Goal: Task Accomplishment & Management: Manage account settings

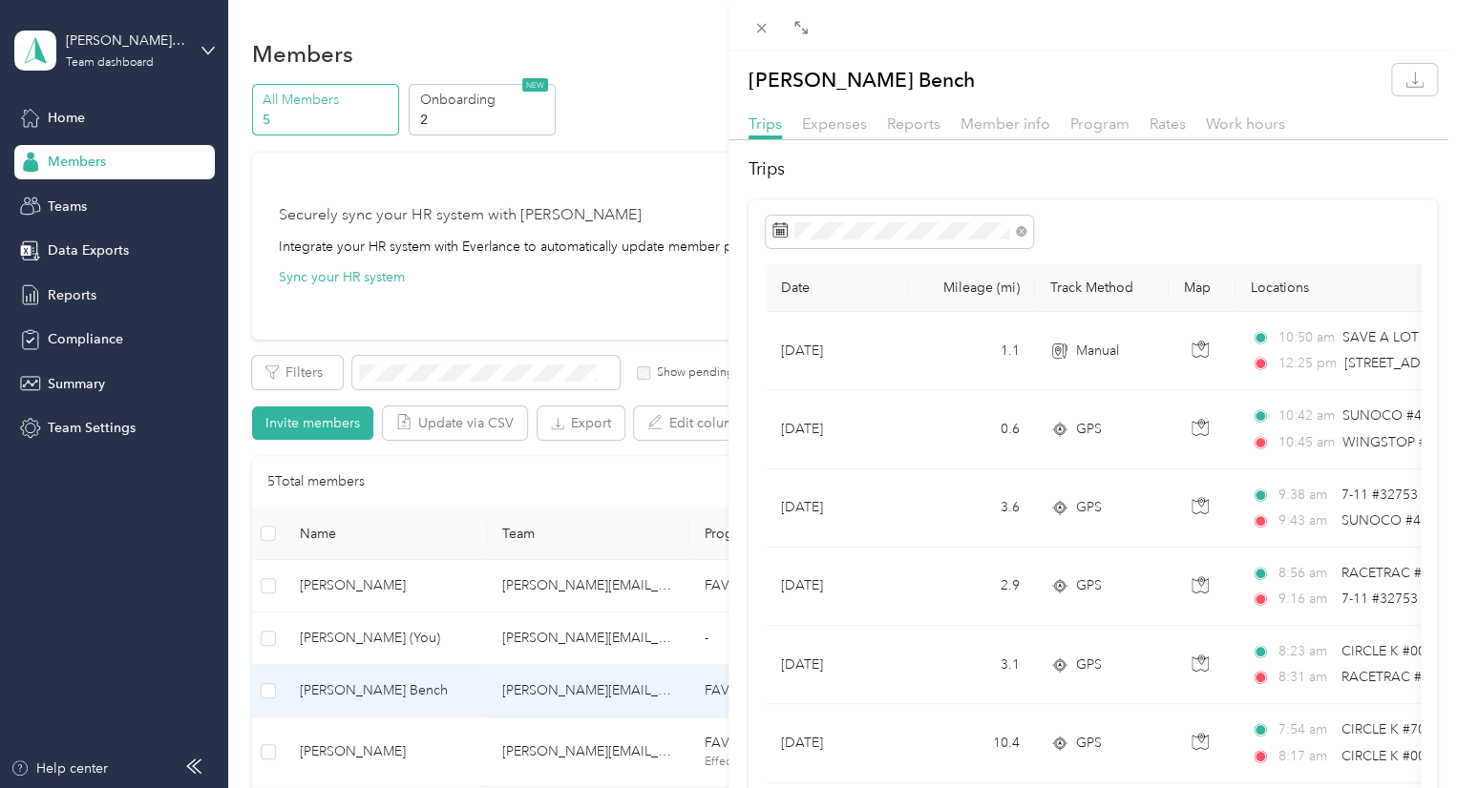
scroll to position [2819, 0]
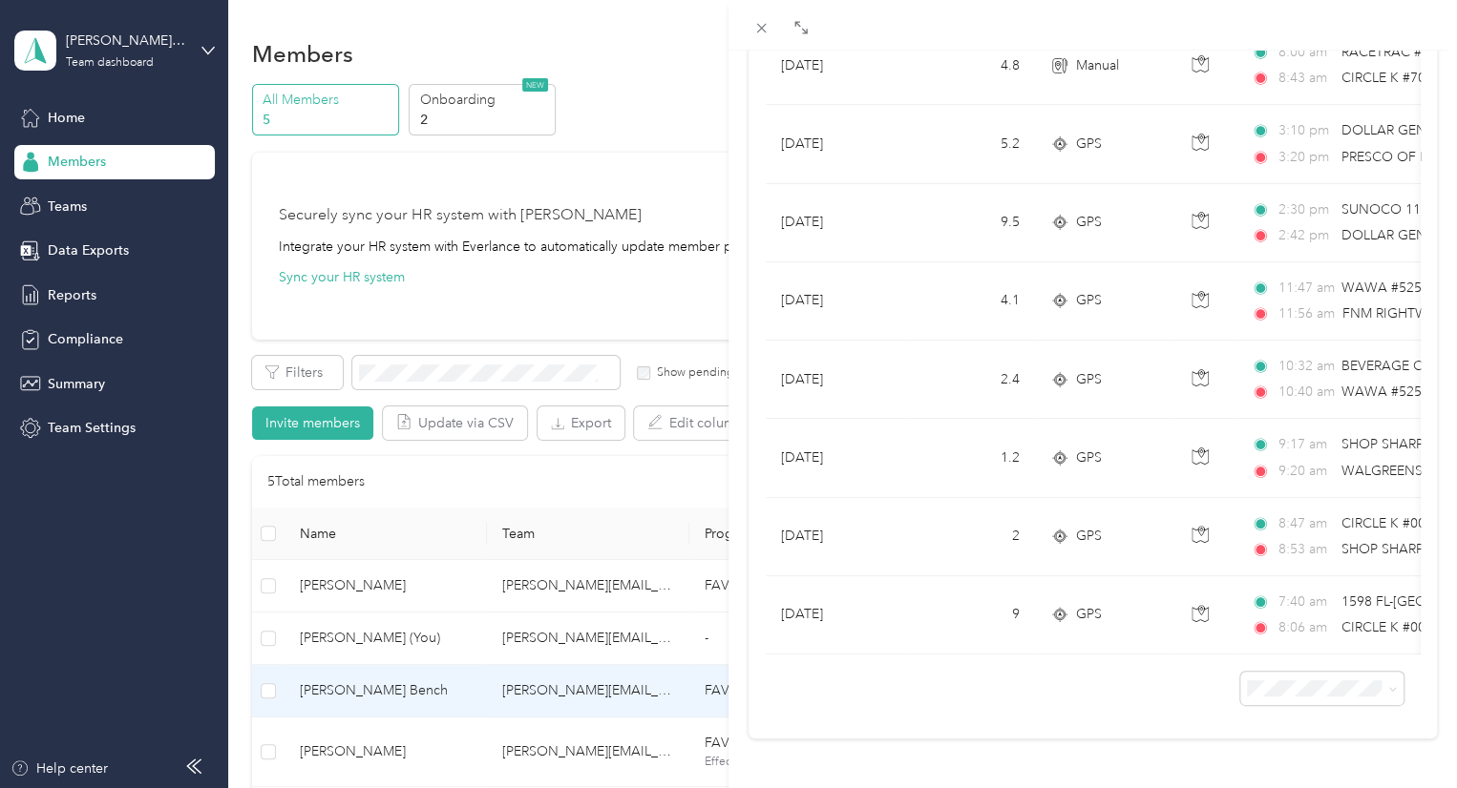
click at [87, 295] on div "[PERSON_NAME] Bench Trips Expenses Reports Member info Program Rates Work hours…" at bounding box center [728, 394] width 1457 height 788
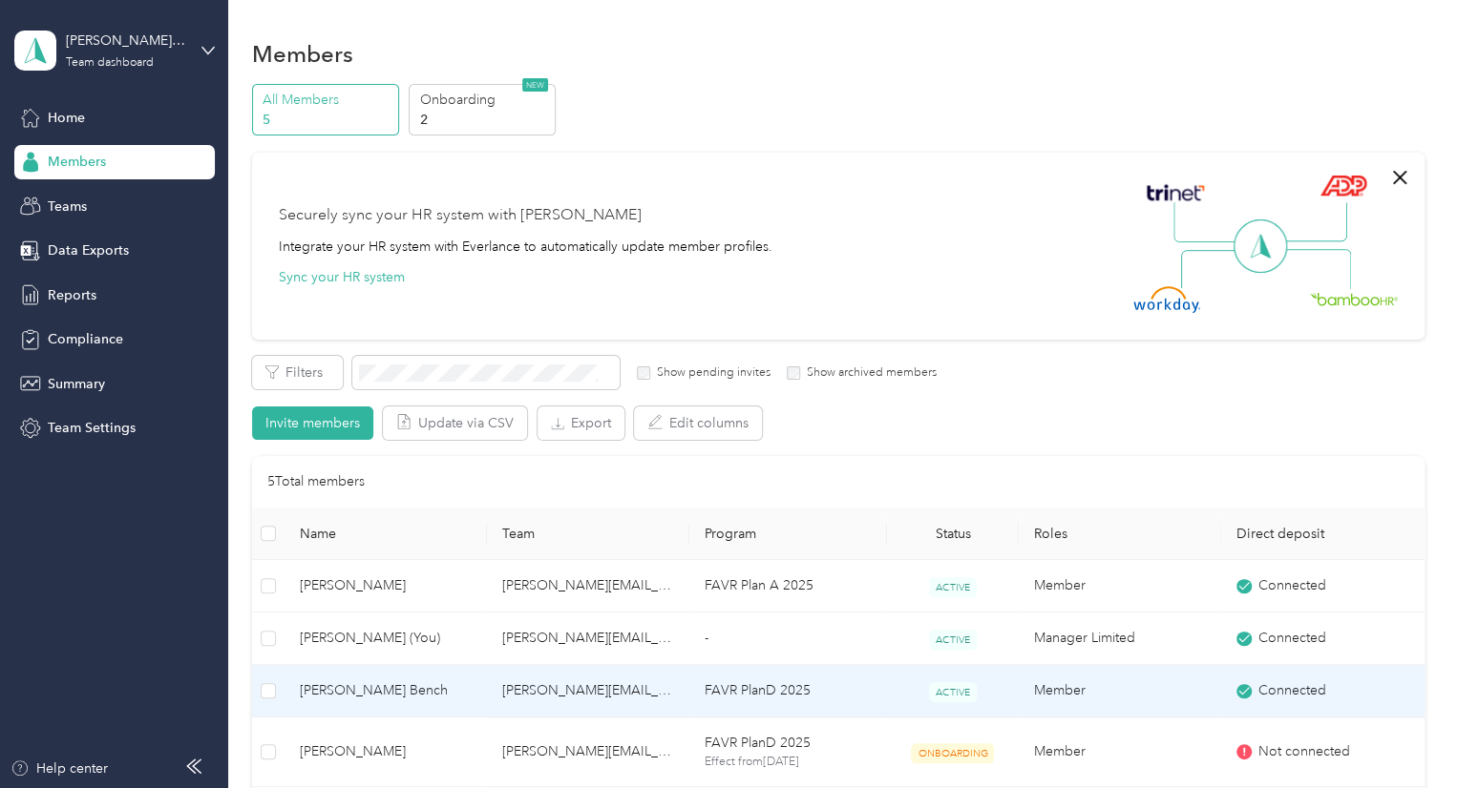
scroll to position [172, 0]
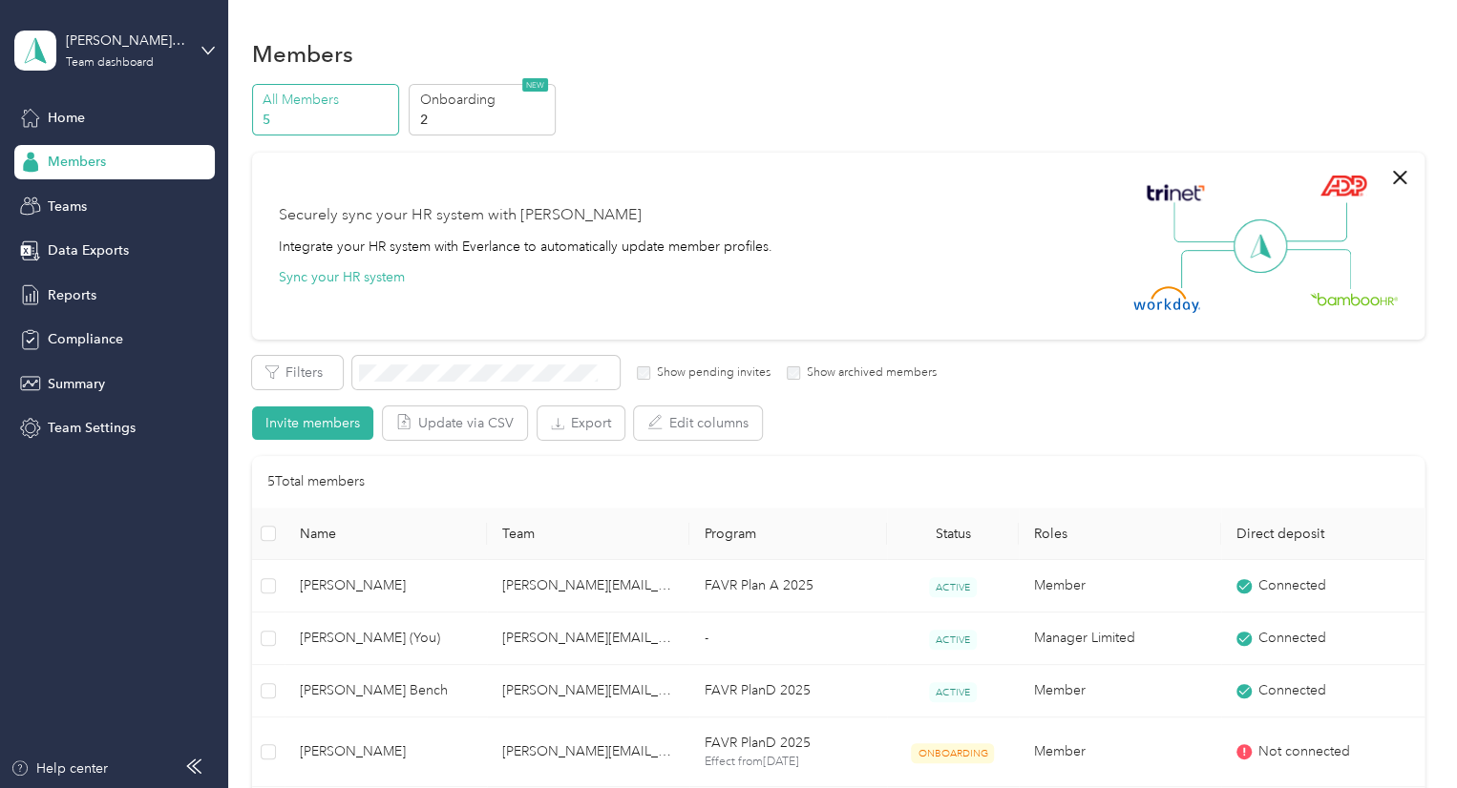
click at [87, 295] on span "Reports" at bounding box center [72, 295] width 49 height 20
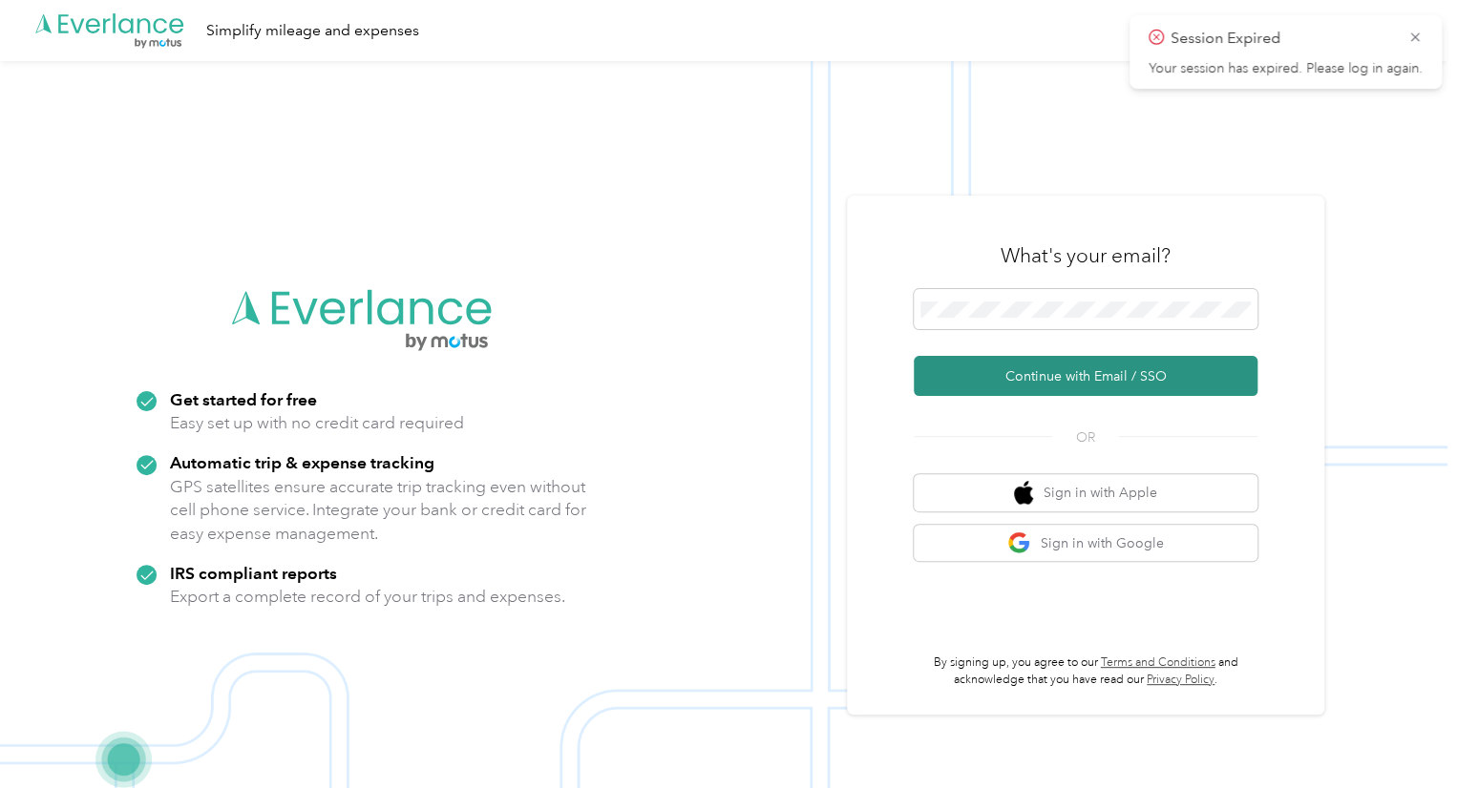
click at [1069, 373] on button "Continue with Email / SSO" at bounding box center [1085, 376] width 344 height 40
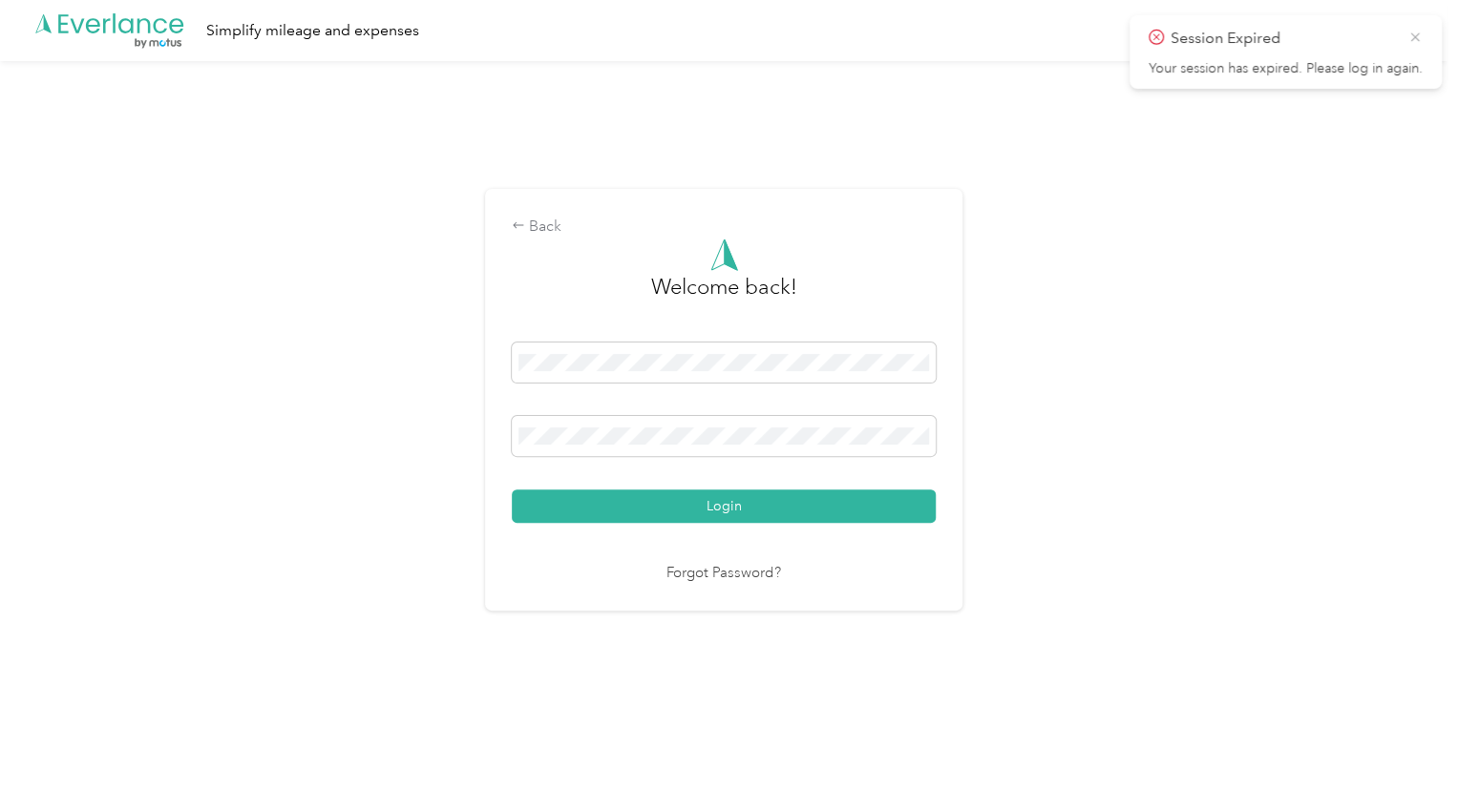
click at [1413, 39] on icon at bounding box center [1414, 37] width 15 height 17
click at [512, 490] on button "Login" at bounding box center [724, 506] width 424 height 33
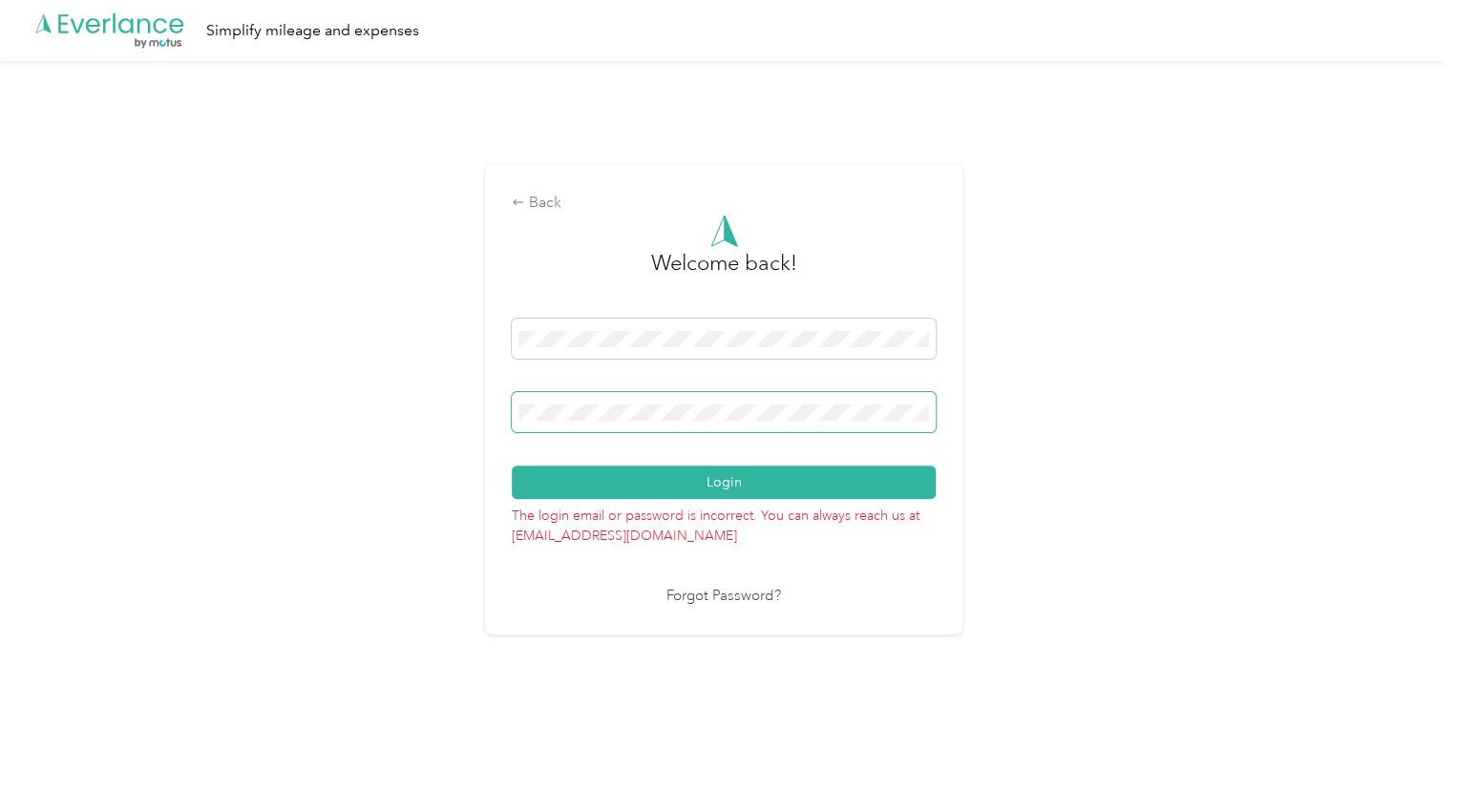
click at [512, 466] on button "Login" at bounding box center [724, 482] width 424 height 33
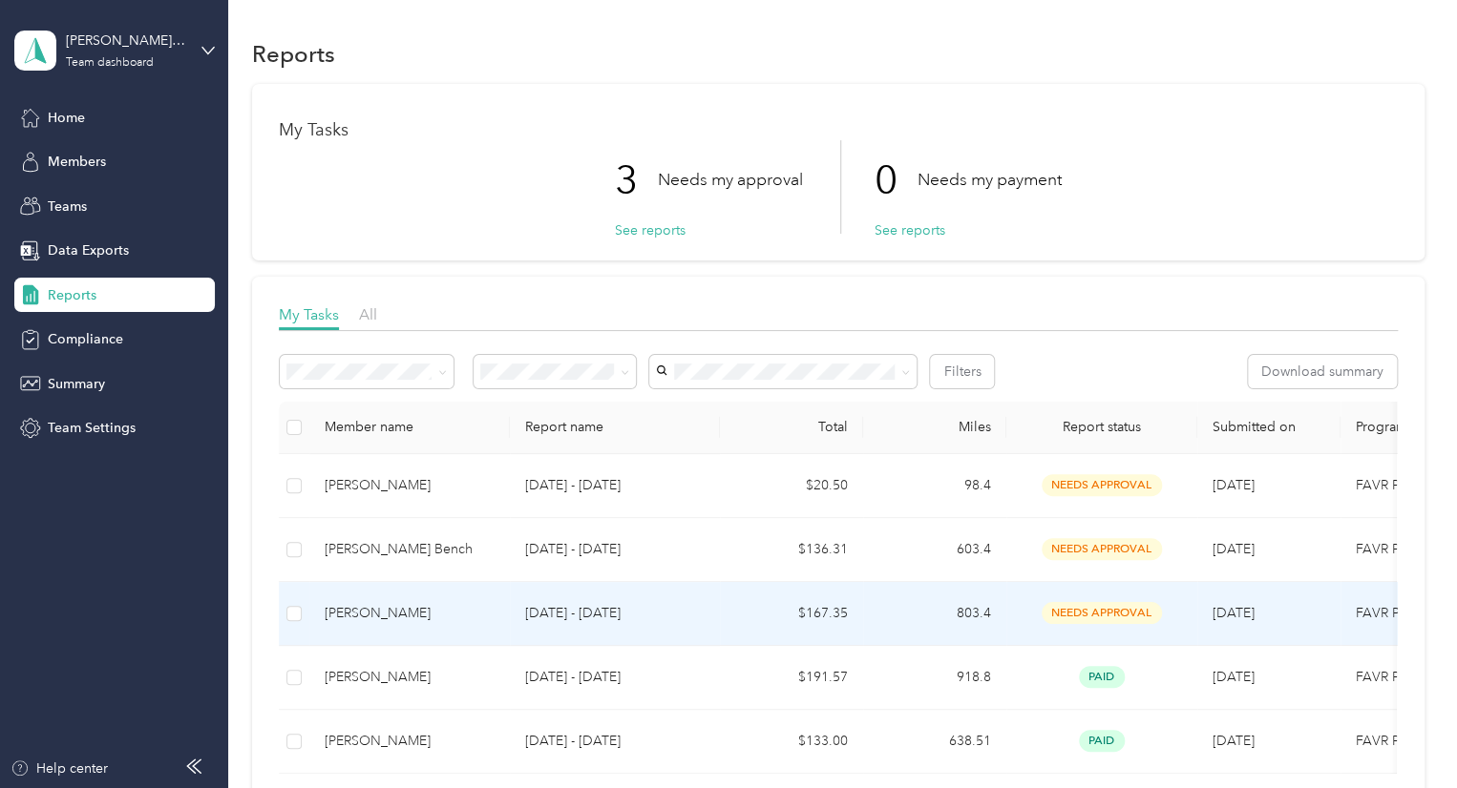
click at [387, 615] on div "[PERSON_NAME]" at bounding box center [410, 613] width 170 height 21
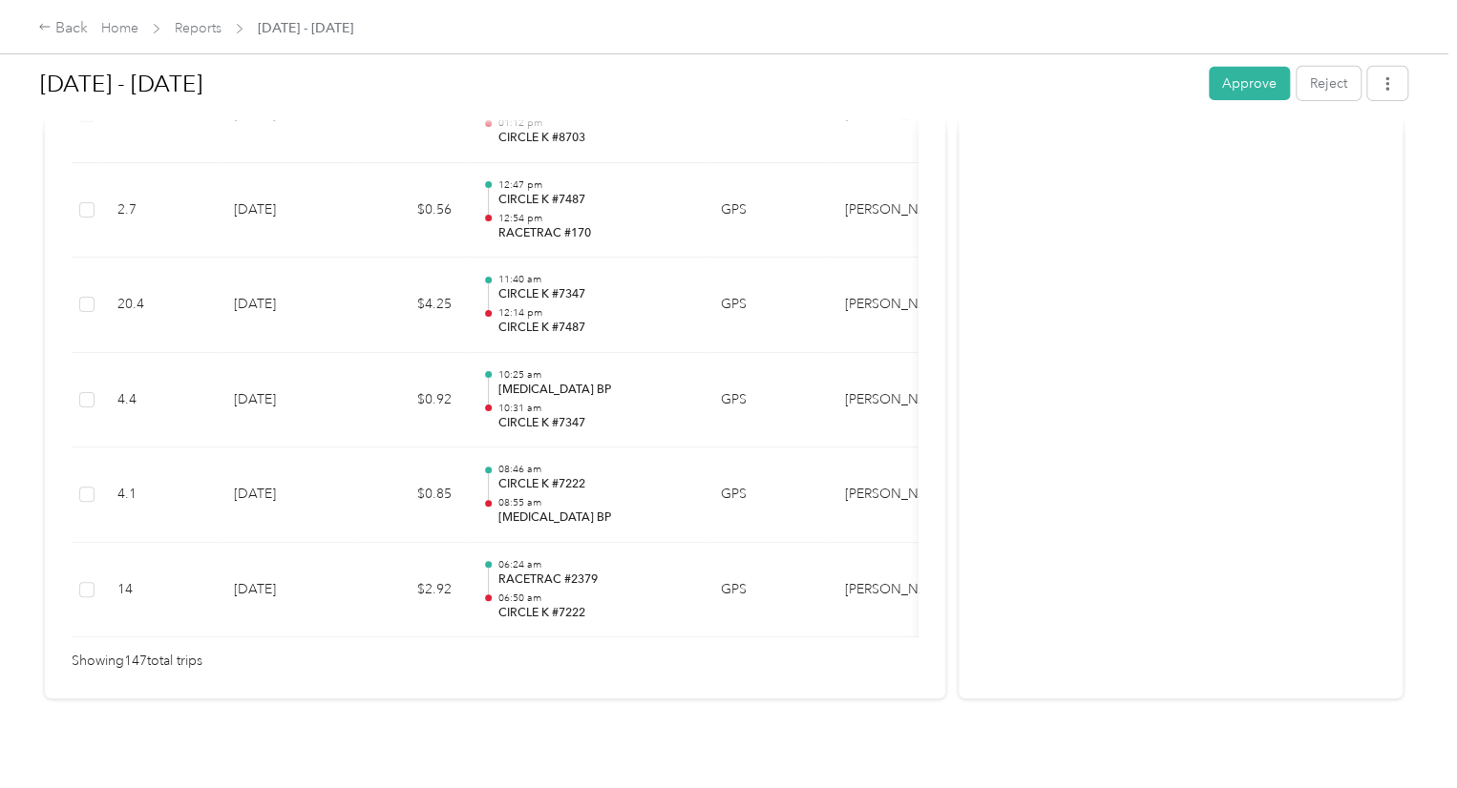
scroll to position [14023, 0]
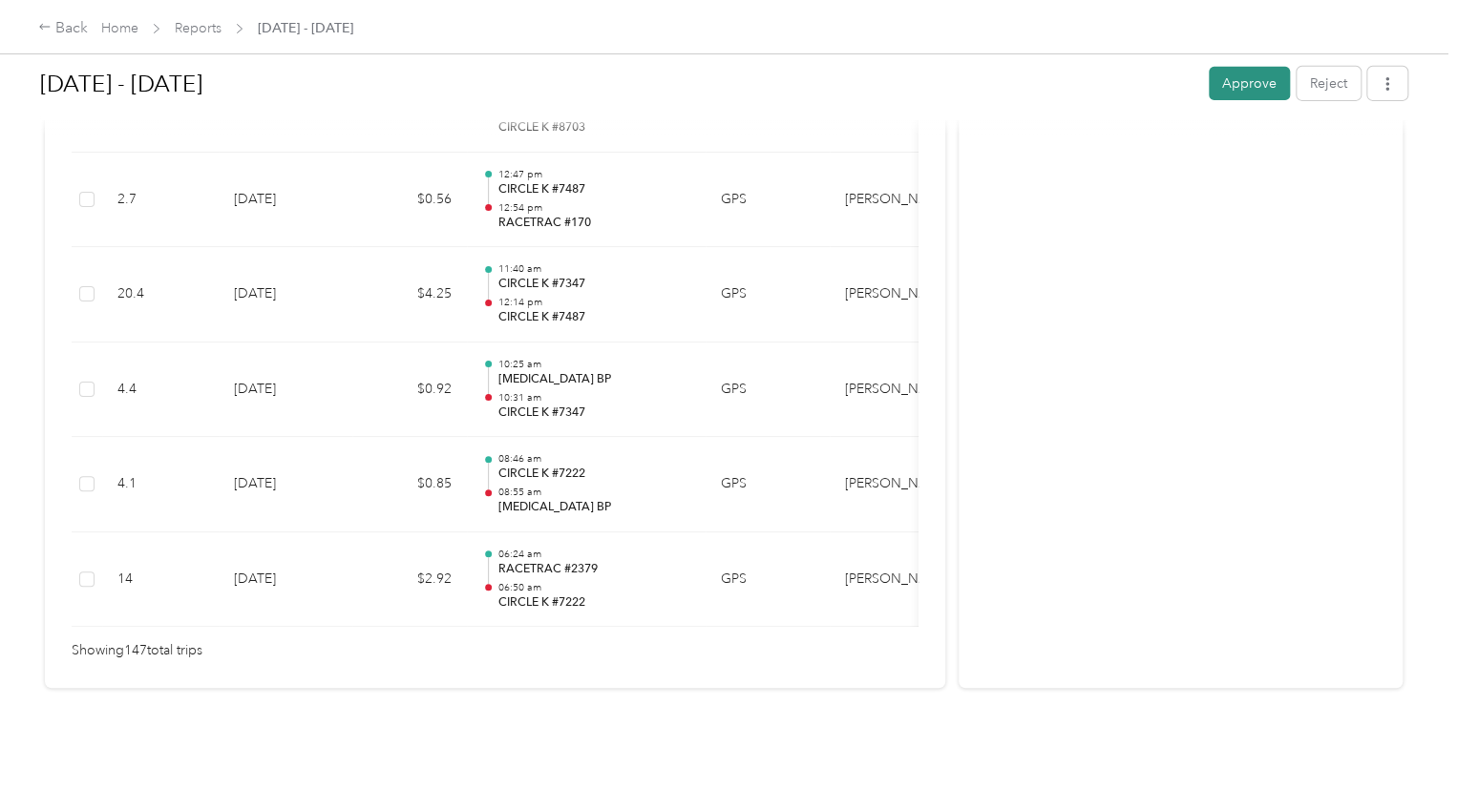
click at [1233, 81] on button "Approve" at bounding box center [1248, 83] width 81 height 33
click at [1386, 90] on icon "button" at bounding box center [1386, 83] width 13 height 13
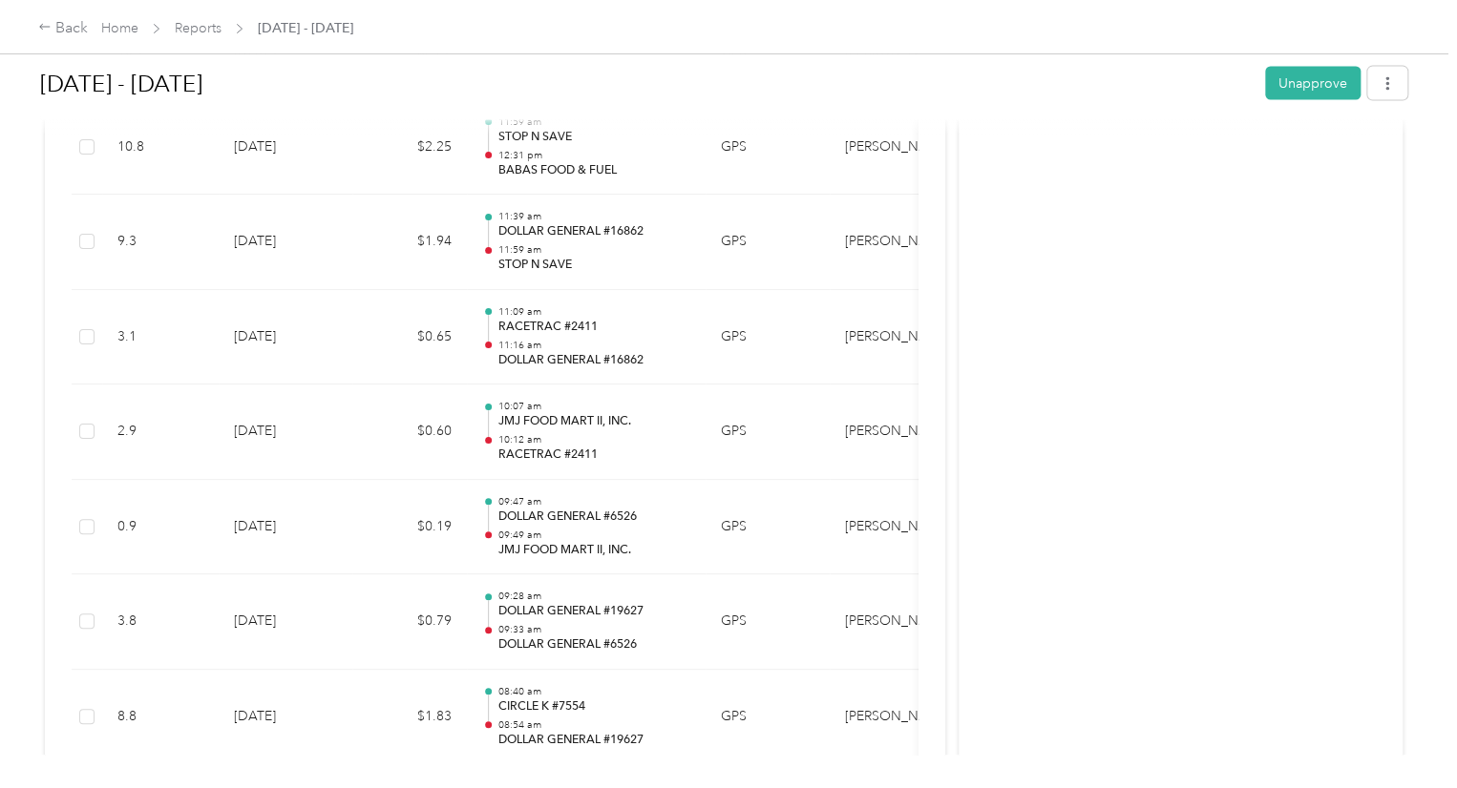
scroll to position [0, 0]
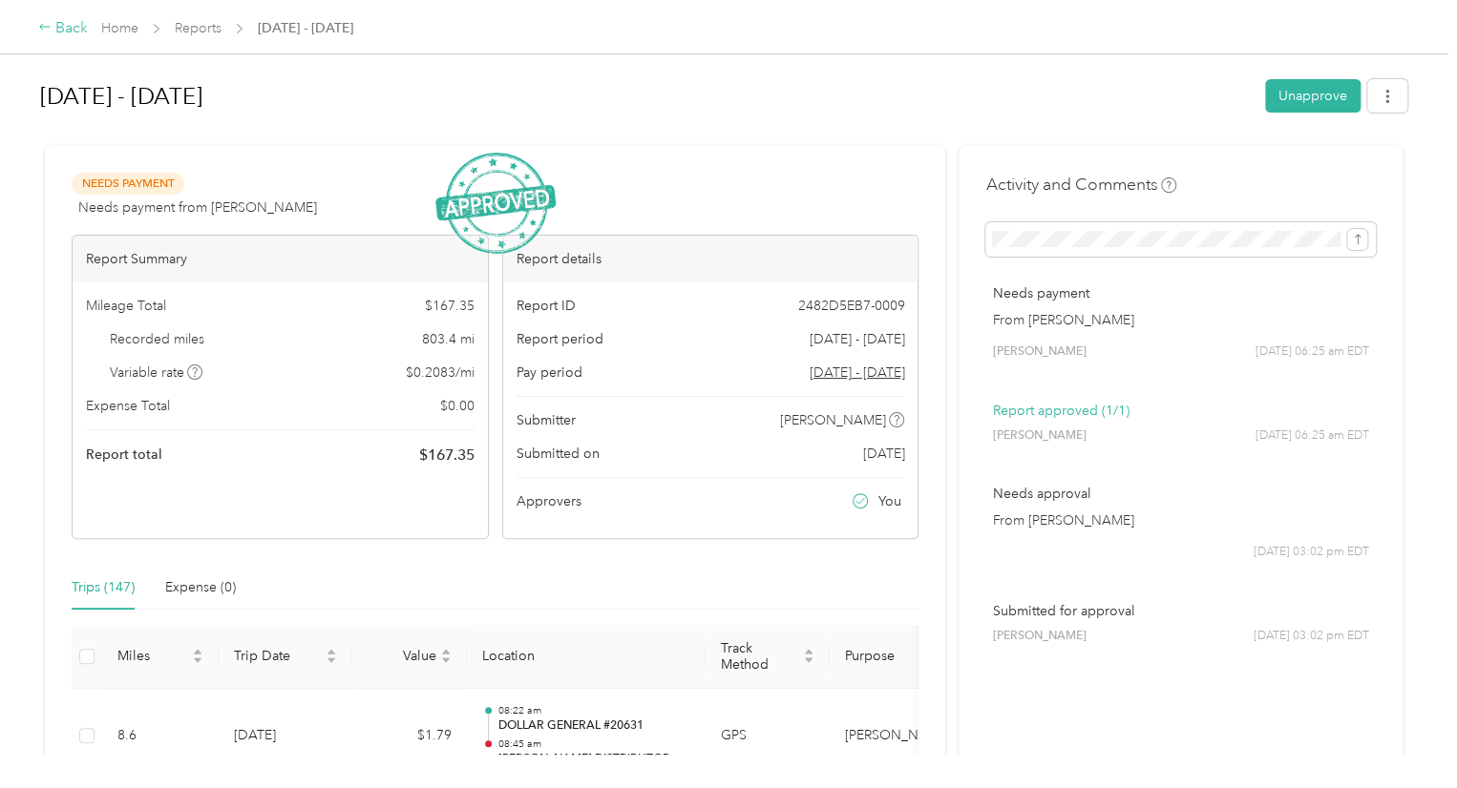
click at [75, 31] on div "Back" at bounding box center [63, 28] width 50 height 23
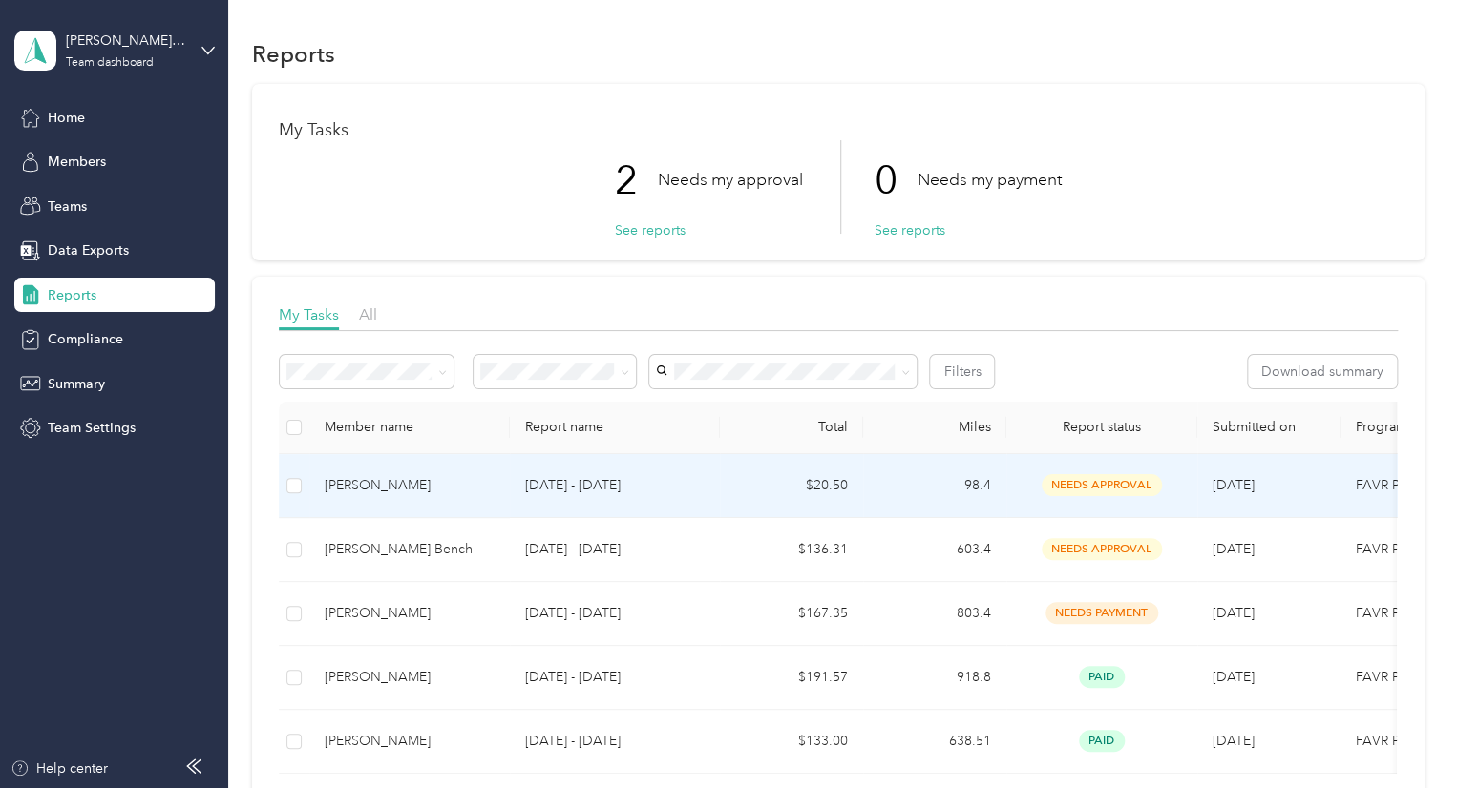
click at [382, 486] on div "[PERSON_NAME]" at bounding box center [410, 485] width 170 height 21
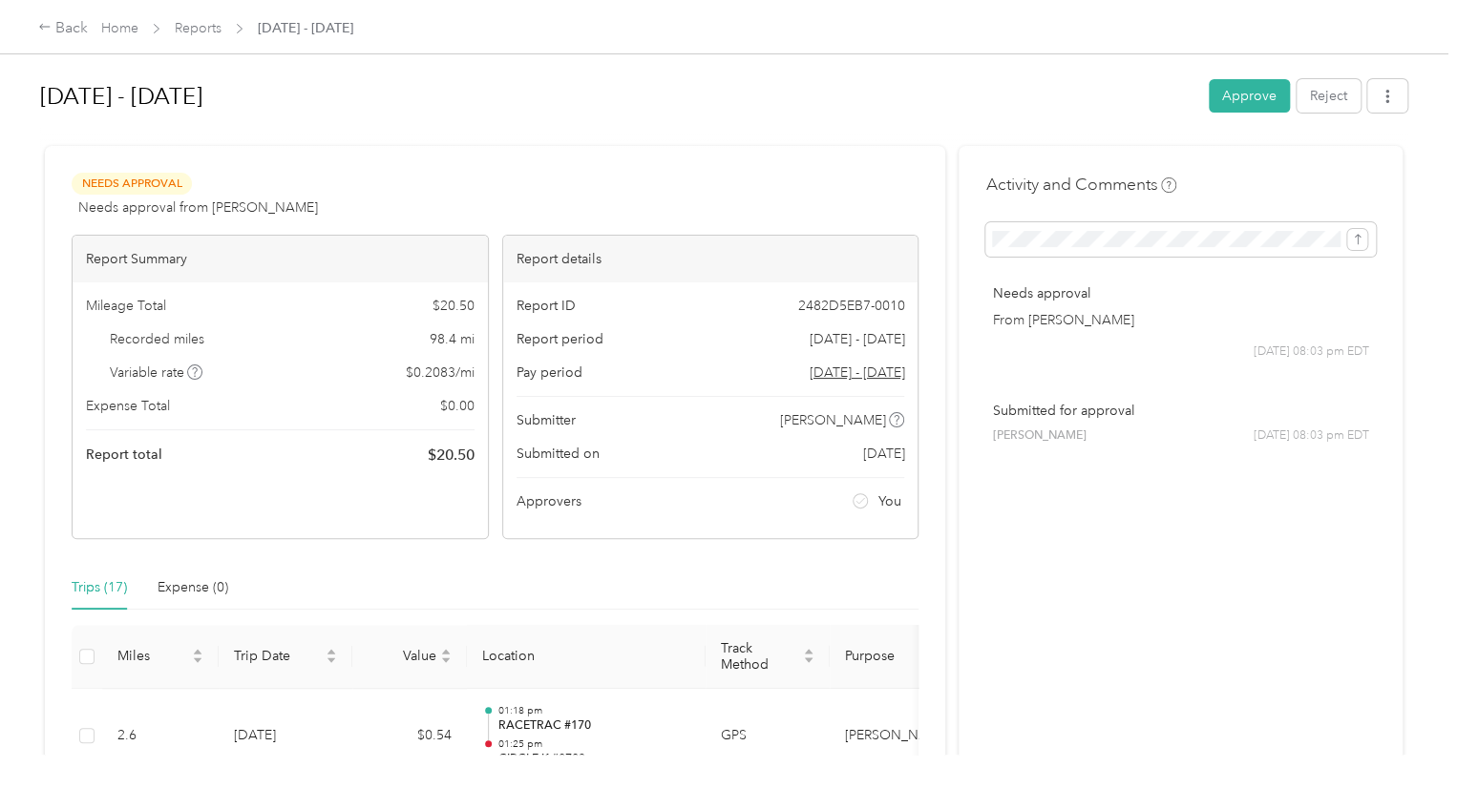
click at [890, 220] on div "Needs Approval Needs approval from [PERSON_NAME] View activity & comments Repor…" at bounding box center [495, 356] width 847 height 367
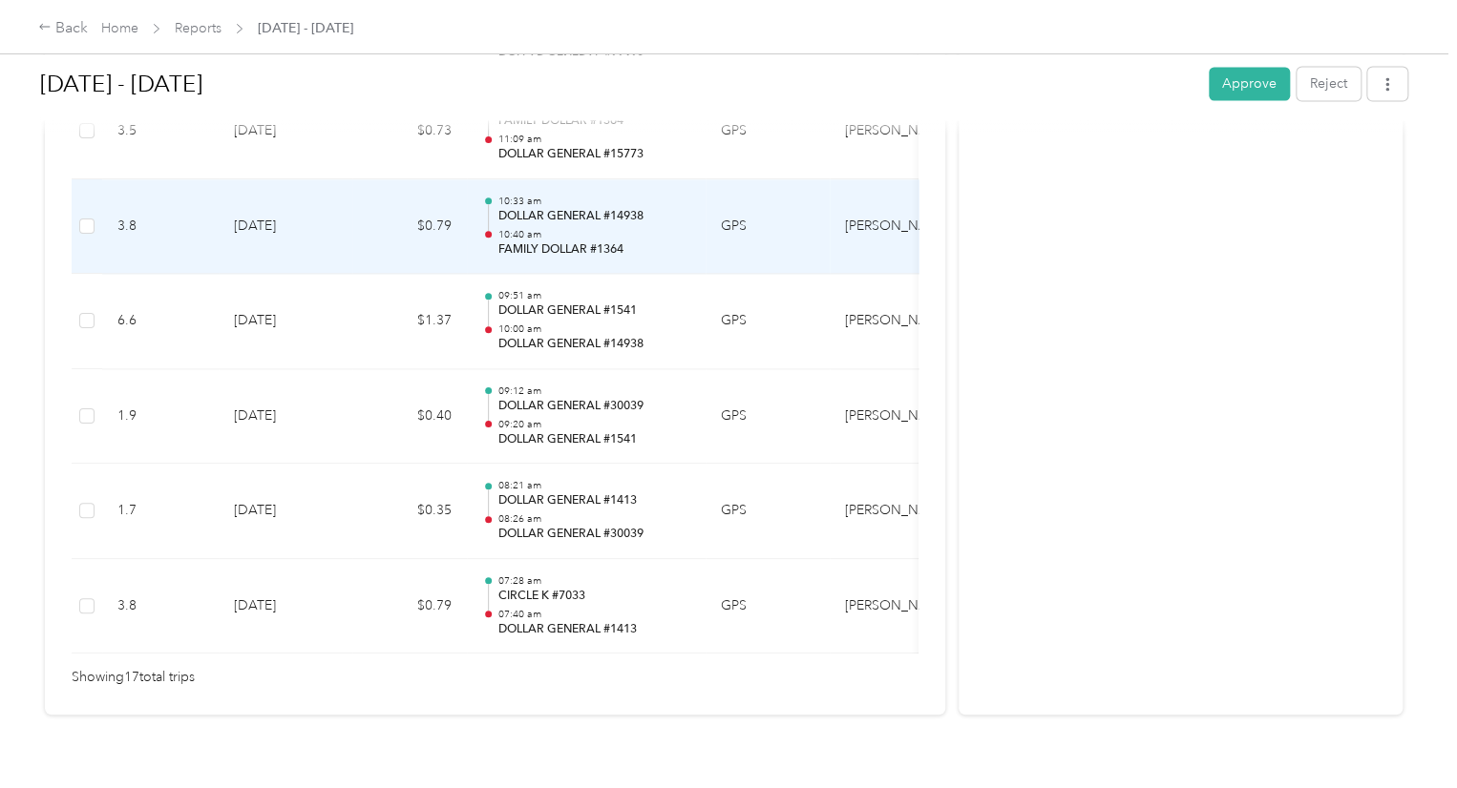
scroll to position [1680, 0]
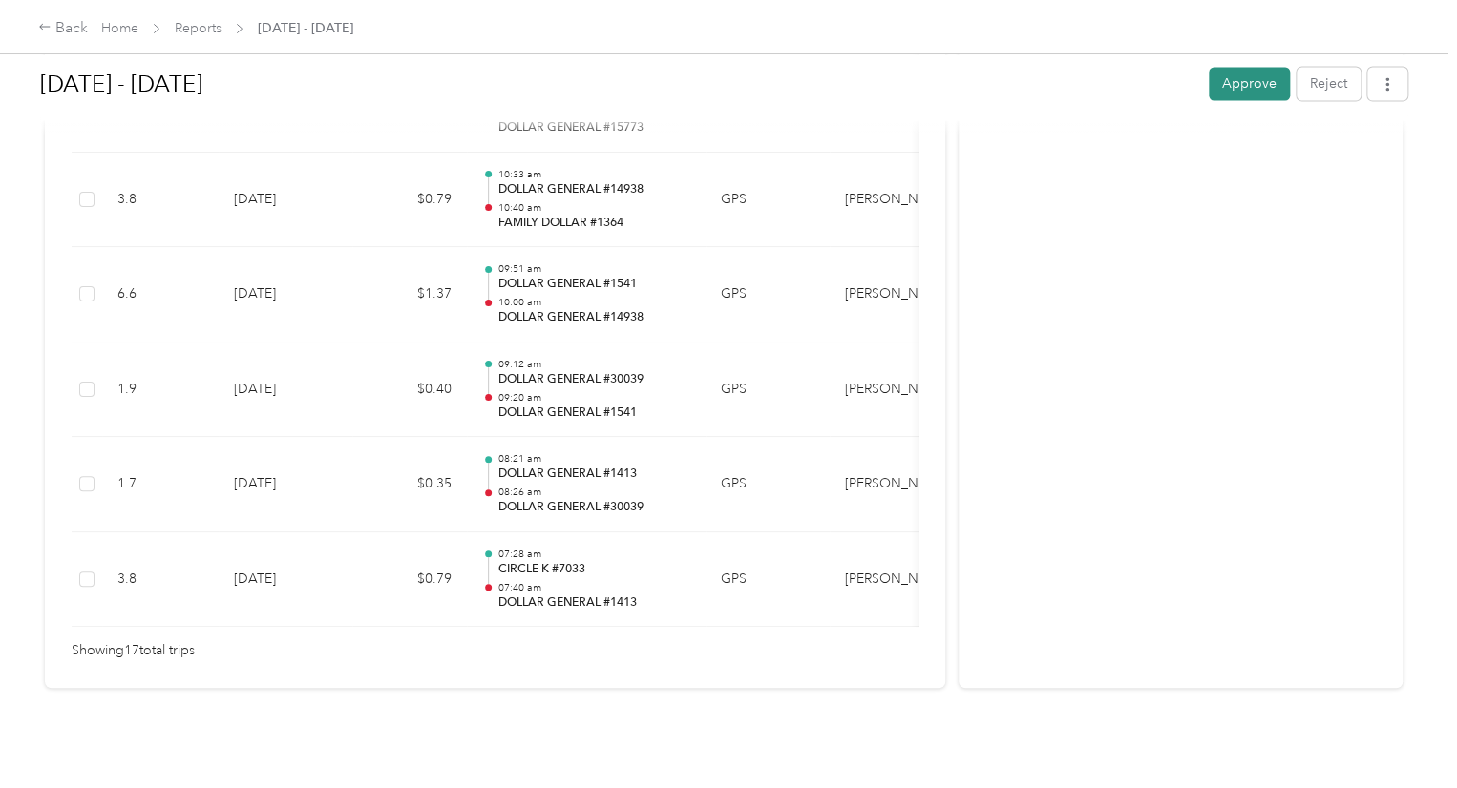
click at [1237, 89] on button "Approve" at bounding box center [1248, 83] width 81 height 33
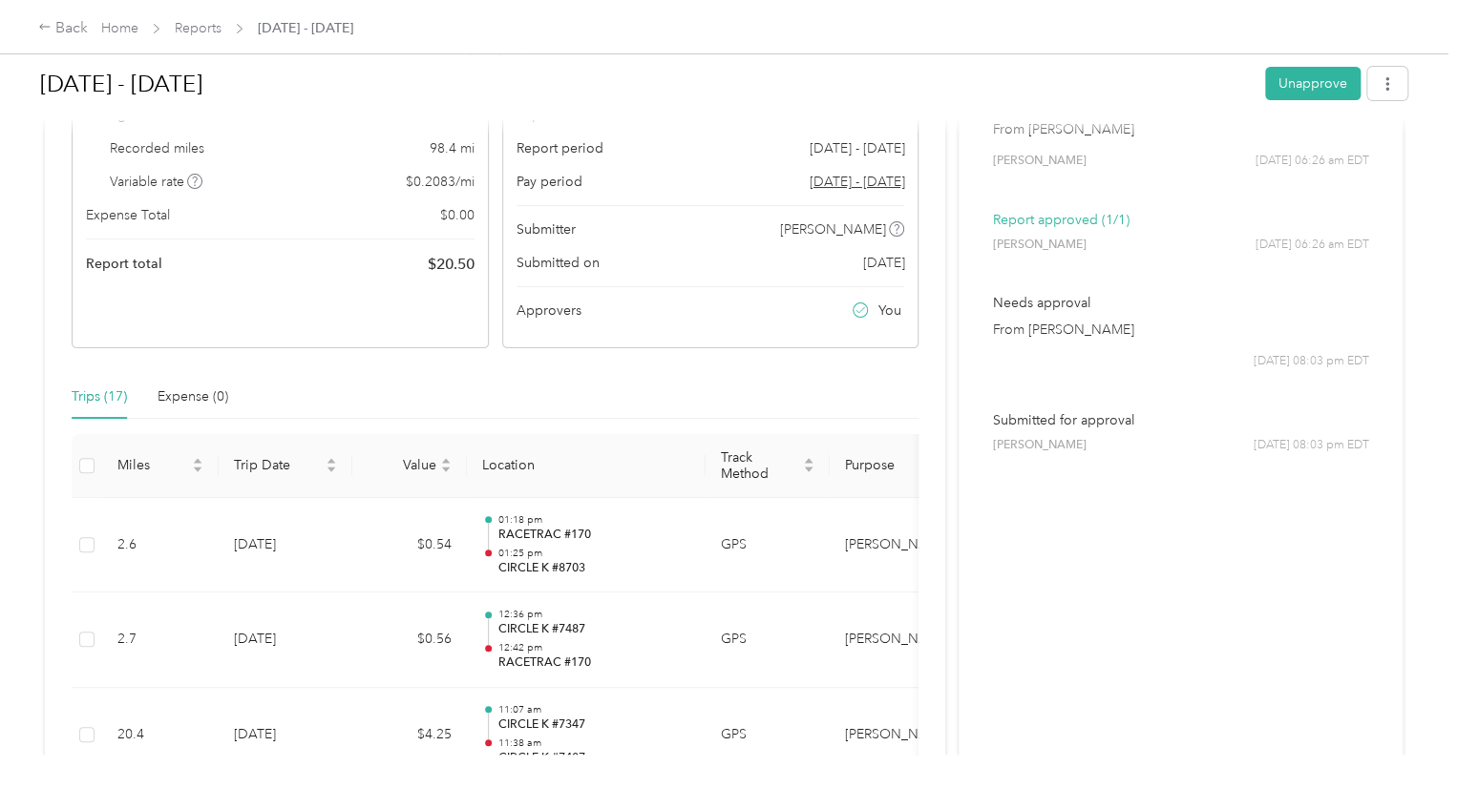
scroll to position [0, 0]
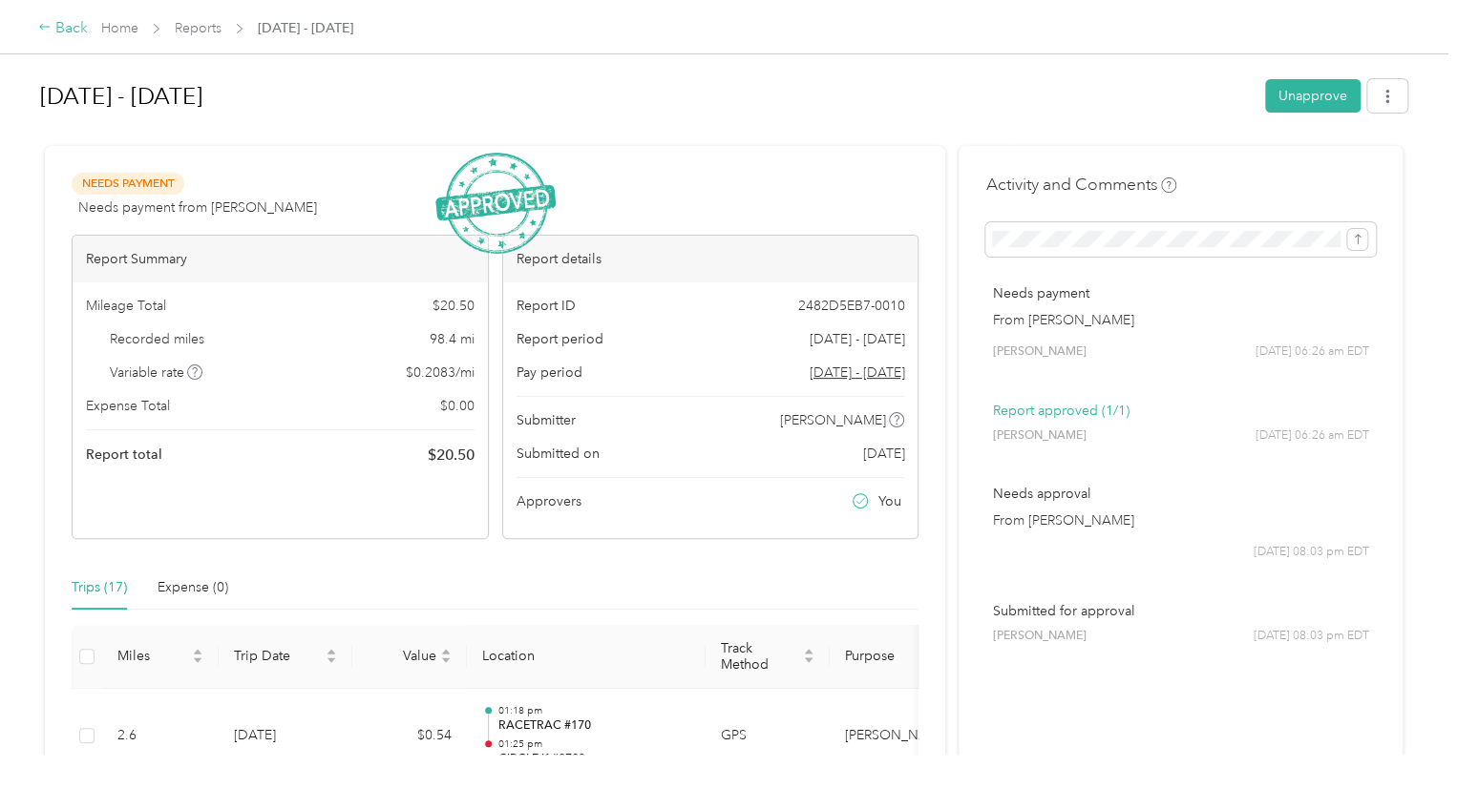
click at [70, 31] on div "Back" at bounding box center [63, 28] width 50 height 23
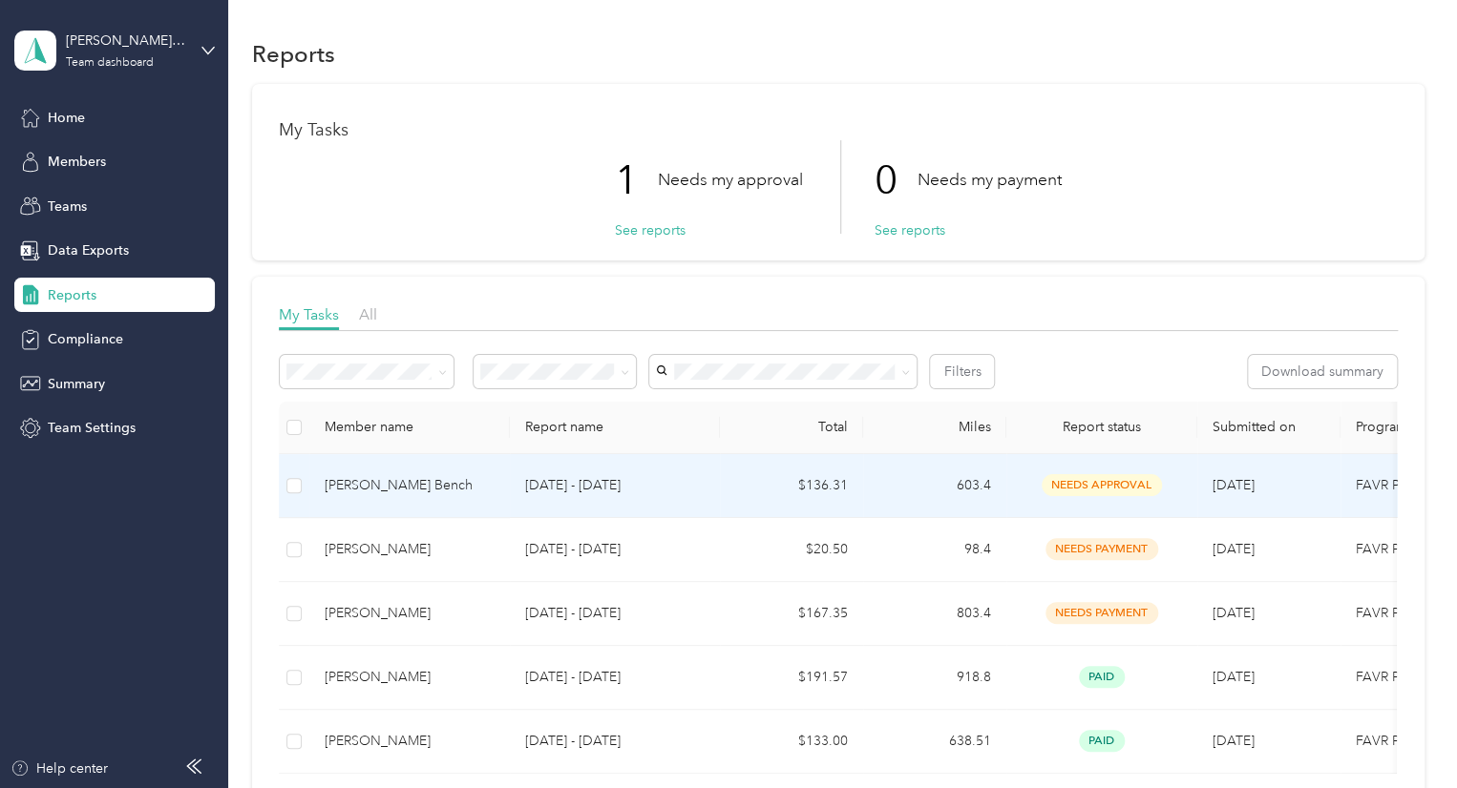
click at [430, 486] on div "[PERSON_NAME] Bench" at bounding box center [410, 485] width 170 height 21
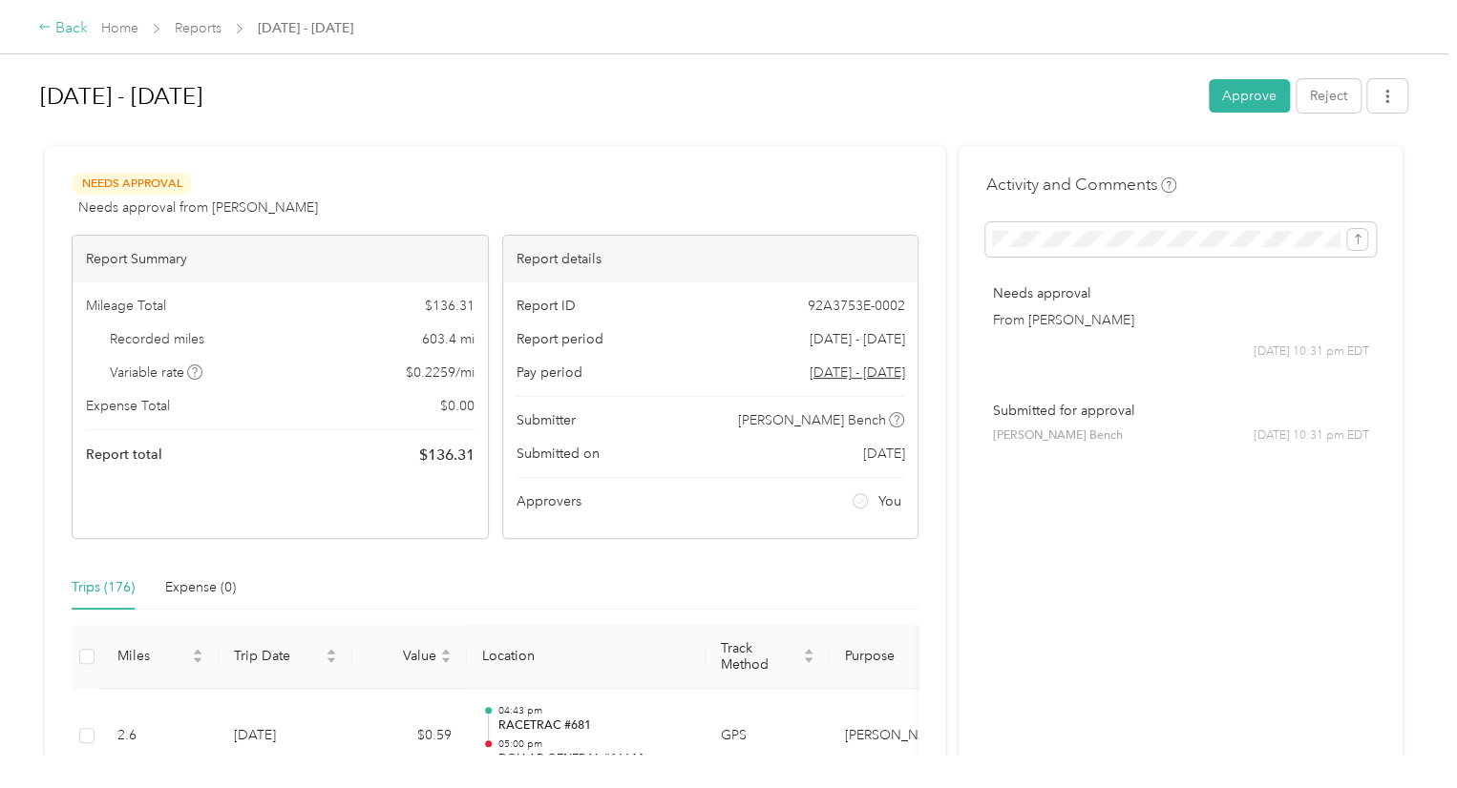
click at [72, 26] on div "Back" at bounding box center [63, 28] width 50 height 23
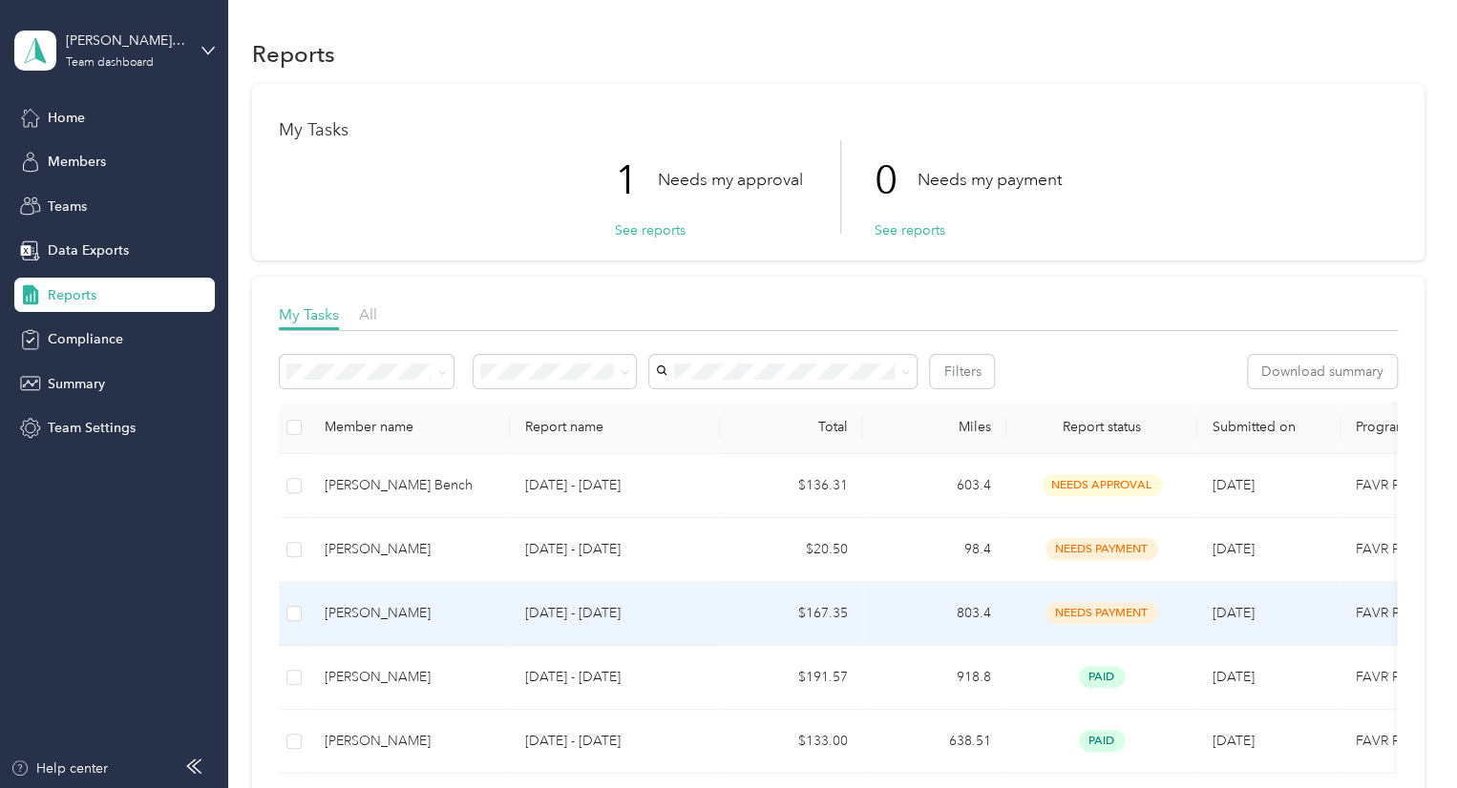
click at [371, 614] on div "[PERSON_NAME]" at bounding box center [410, 613] width 170 height 21
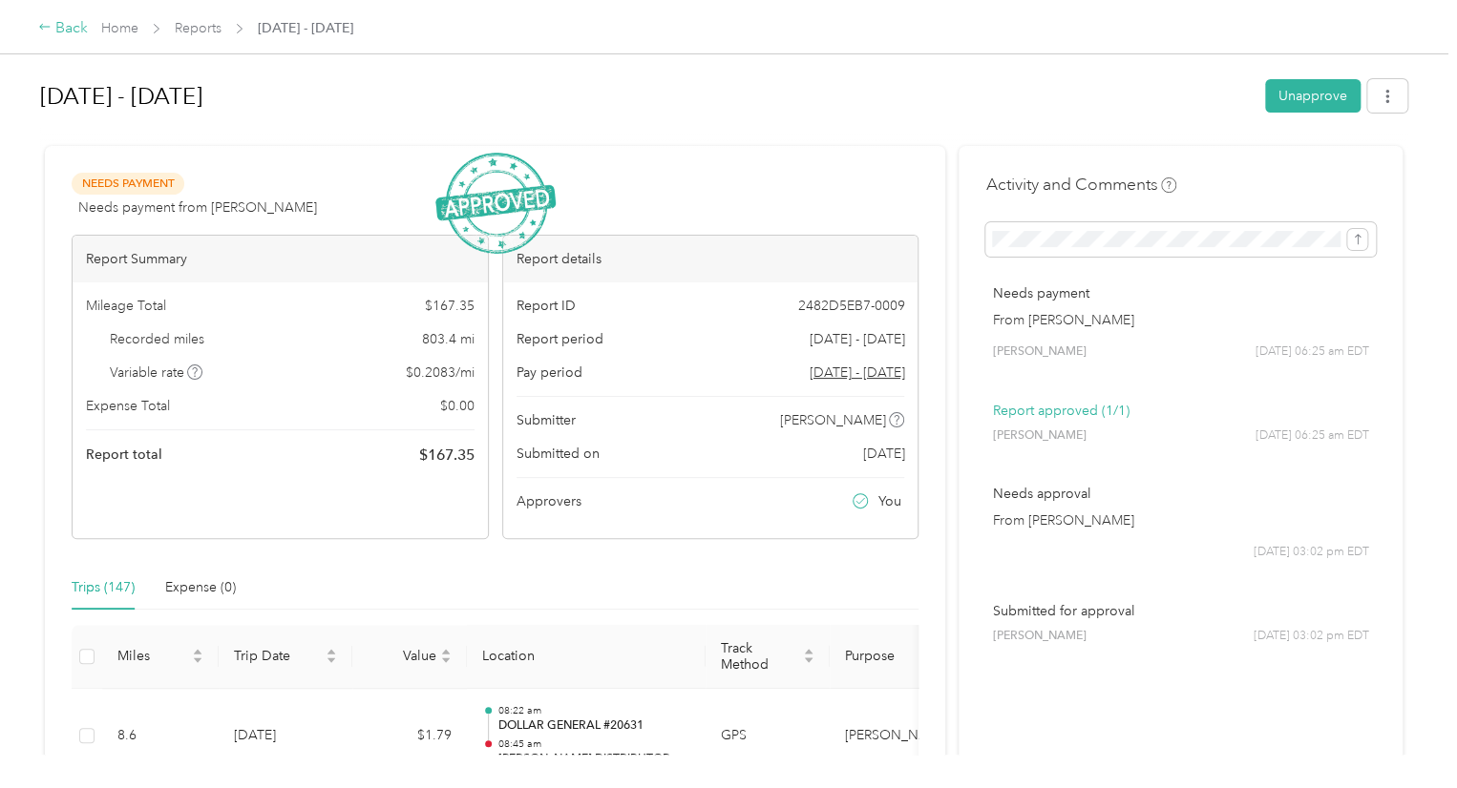
click at [74, 27] on div "Back" at bounding box center [63, 28] width 50 height 23
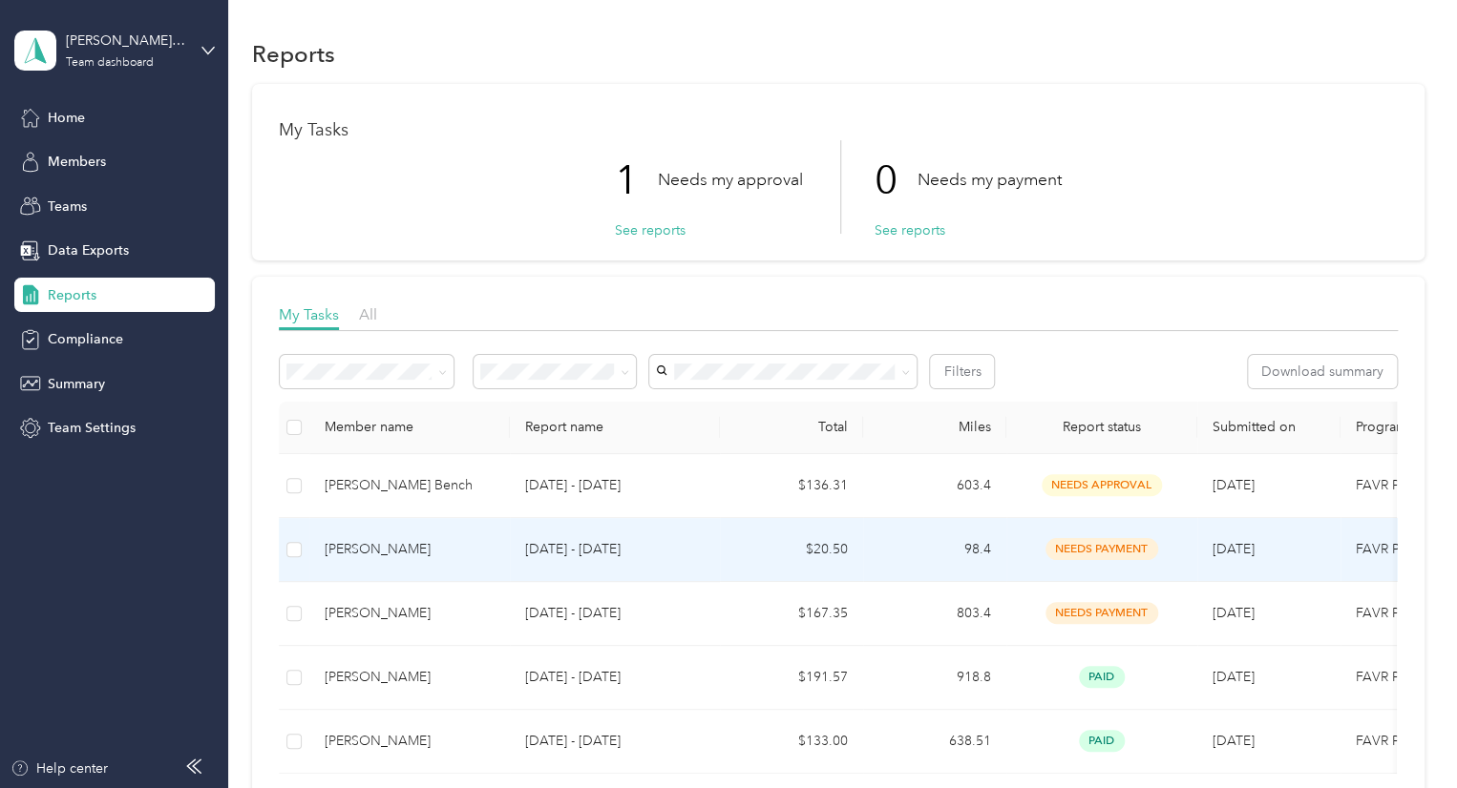
click at [376, 553] on div "[PERSON_NAME]" at bounding box center [410, 549] width 170 height 21
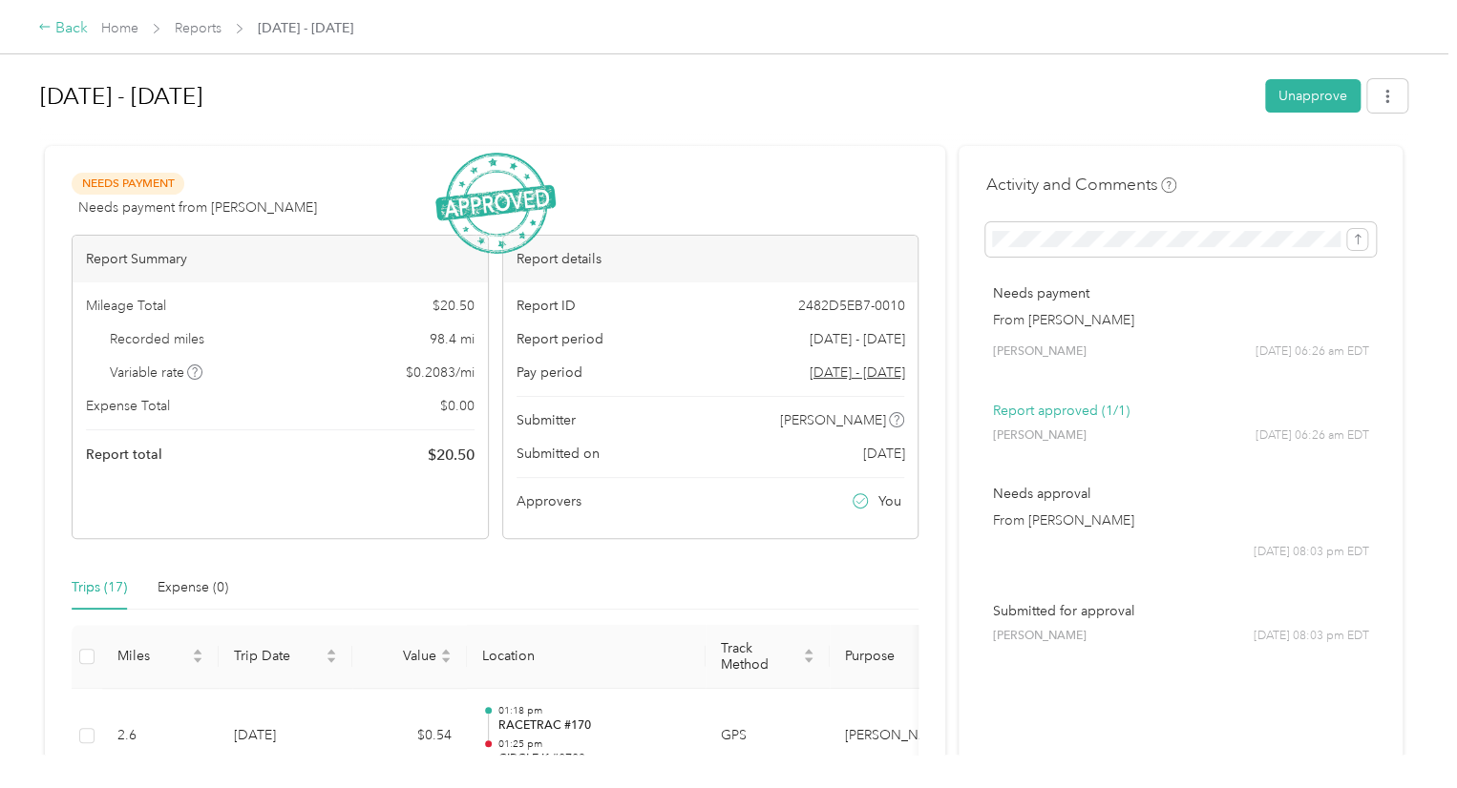
click at [66, 24] on div "Back" at bounding box center [63, 28] width 50 height 23
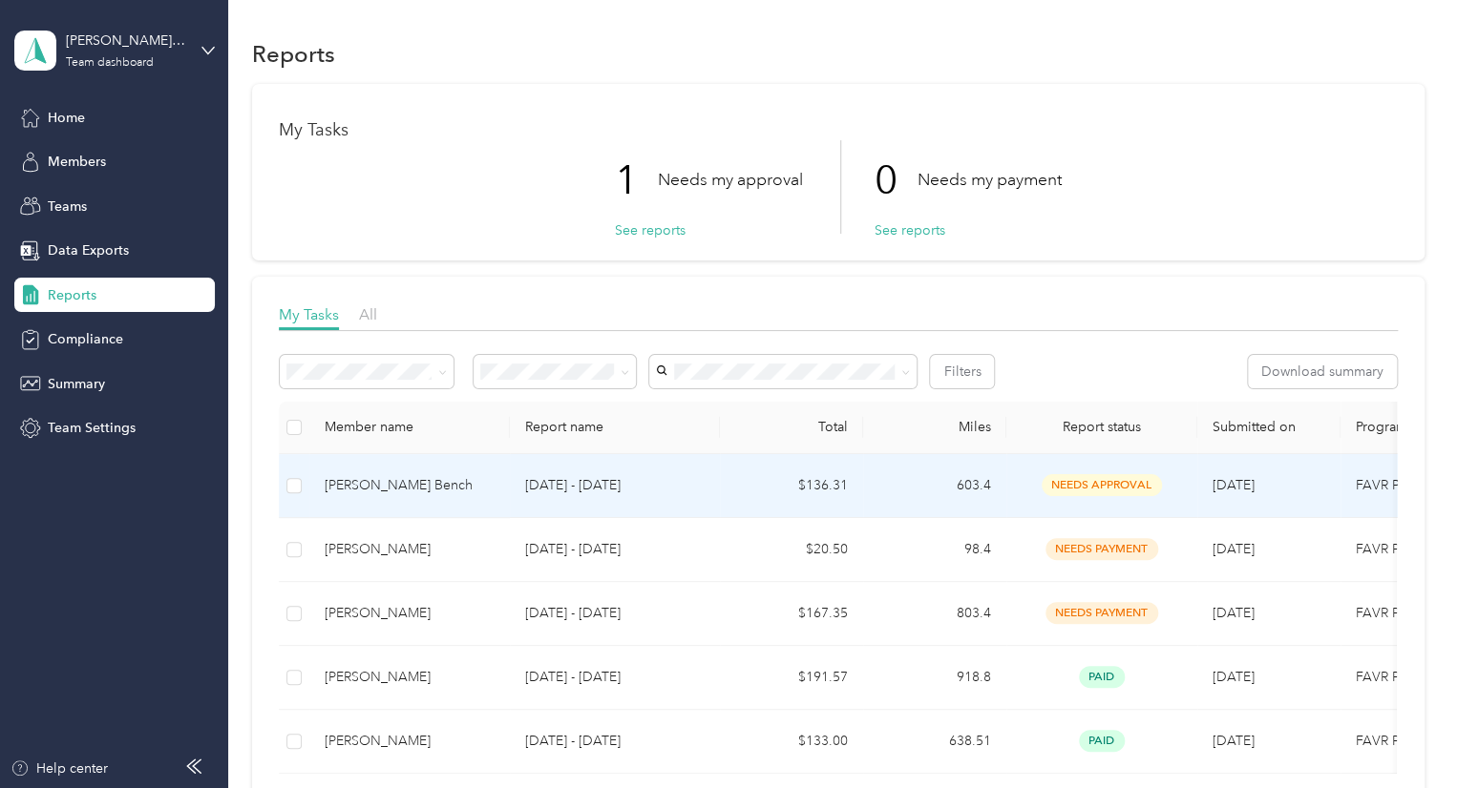
click at [350, 482] on div "[PERSON_NAME] Bench" at bounding box center [410, 485] width 170 height 21
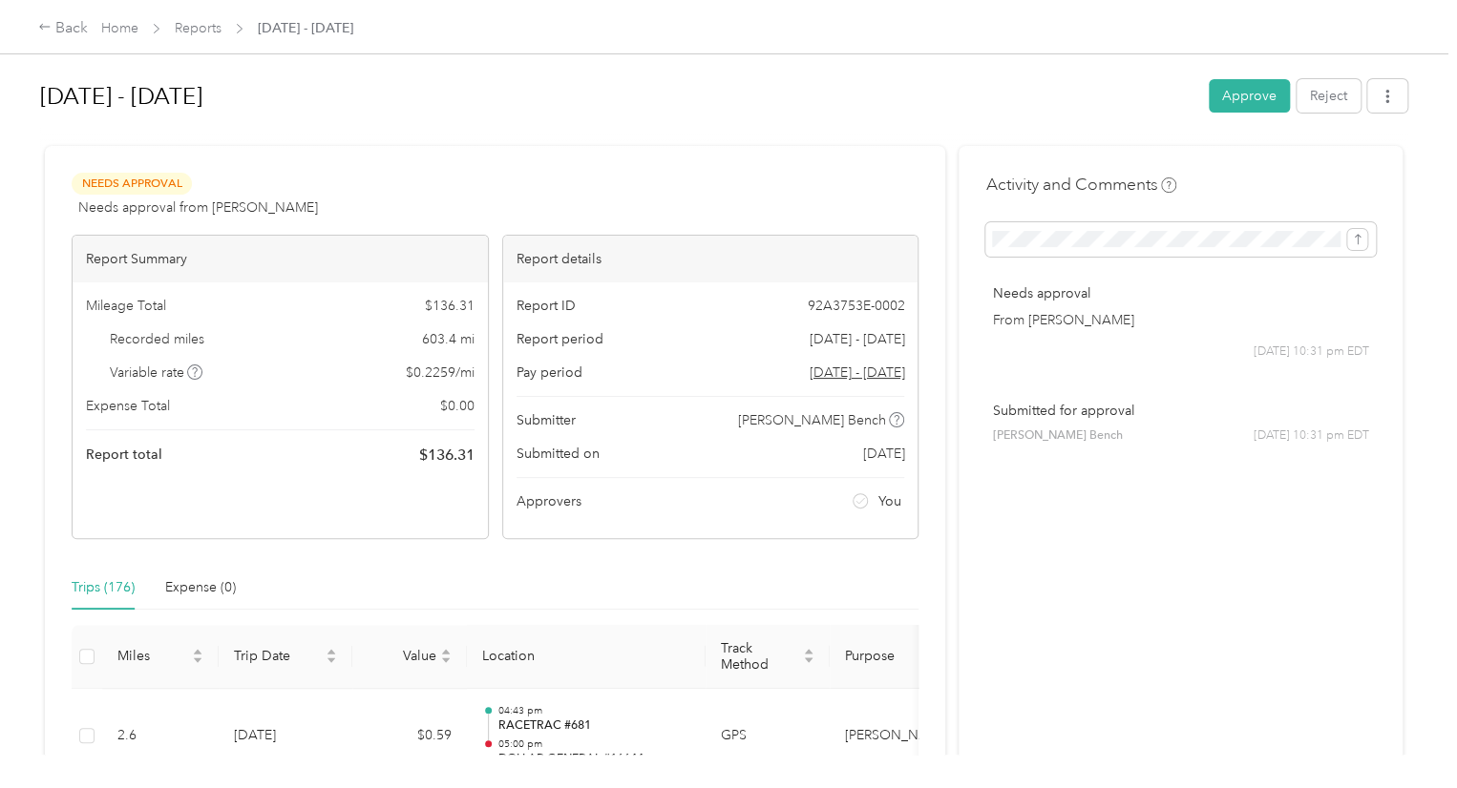
click at [809, 196] on div "Needs Approval Needs approval from [PERSON_NAME] View activity & comments" at bounding box center [495, 196] width 847 height 46
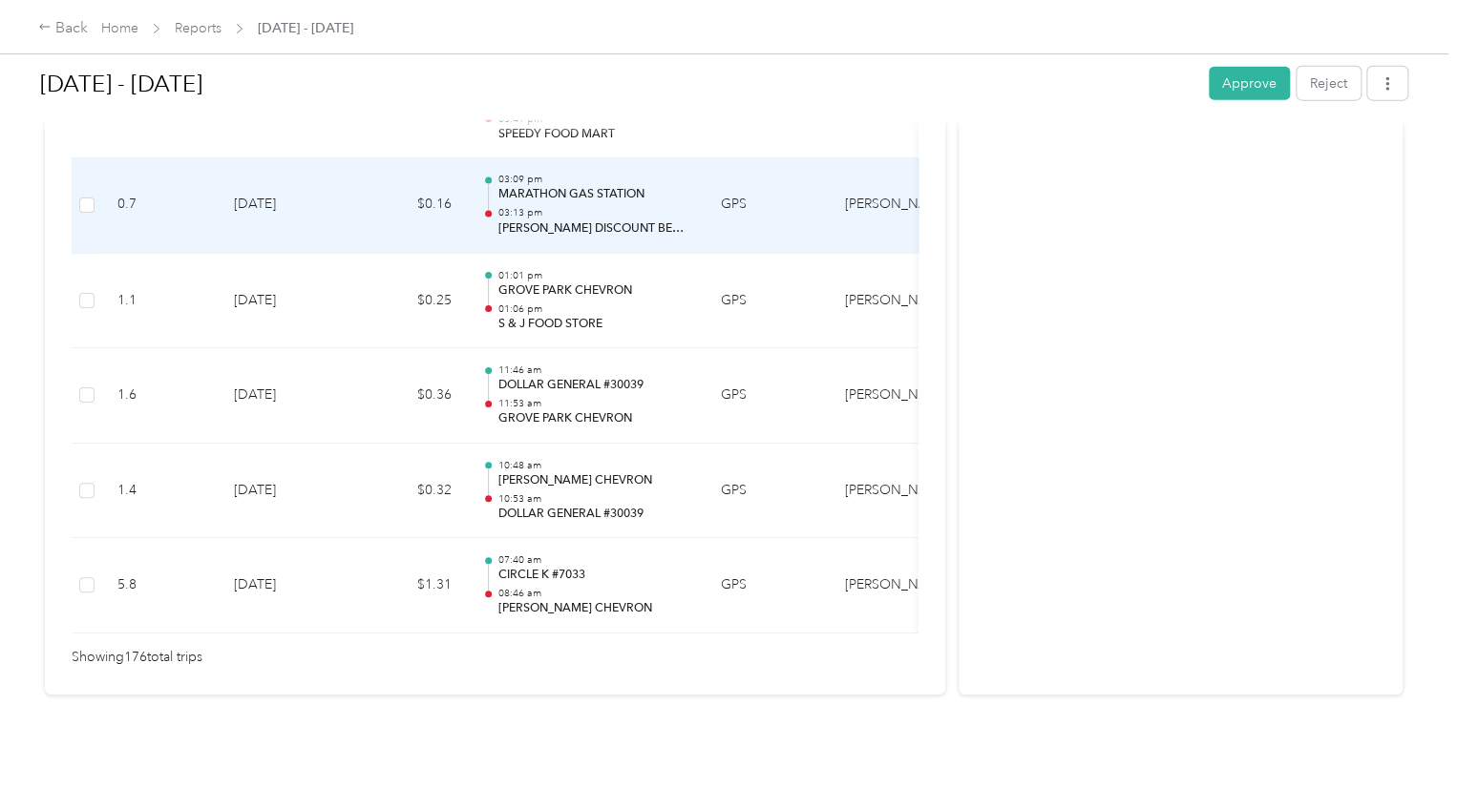
scroll to position [16772, 0]
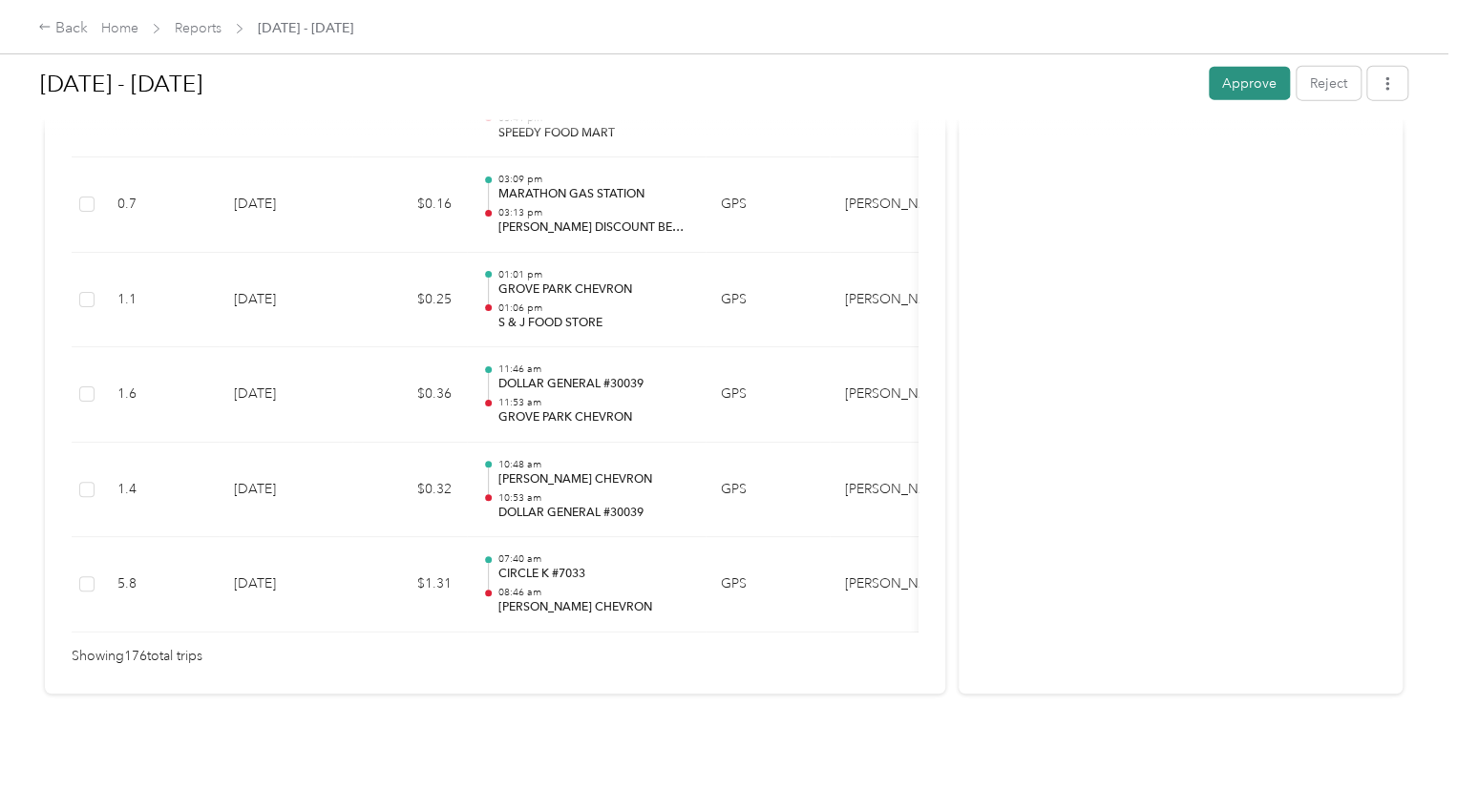
click at [1220, 73] on button "Approve" at bounding box center [1248, 83] width 81 height 33
click at [67, 24] on div "Back" at bounding box center [63, 28] width 50 height 23
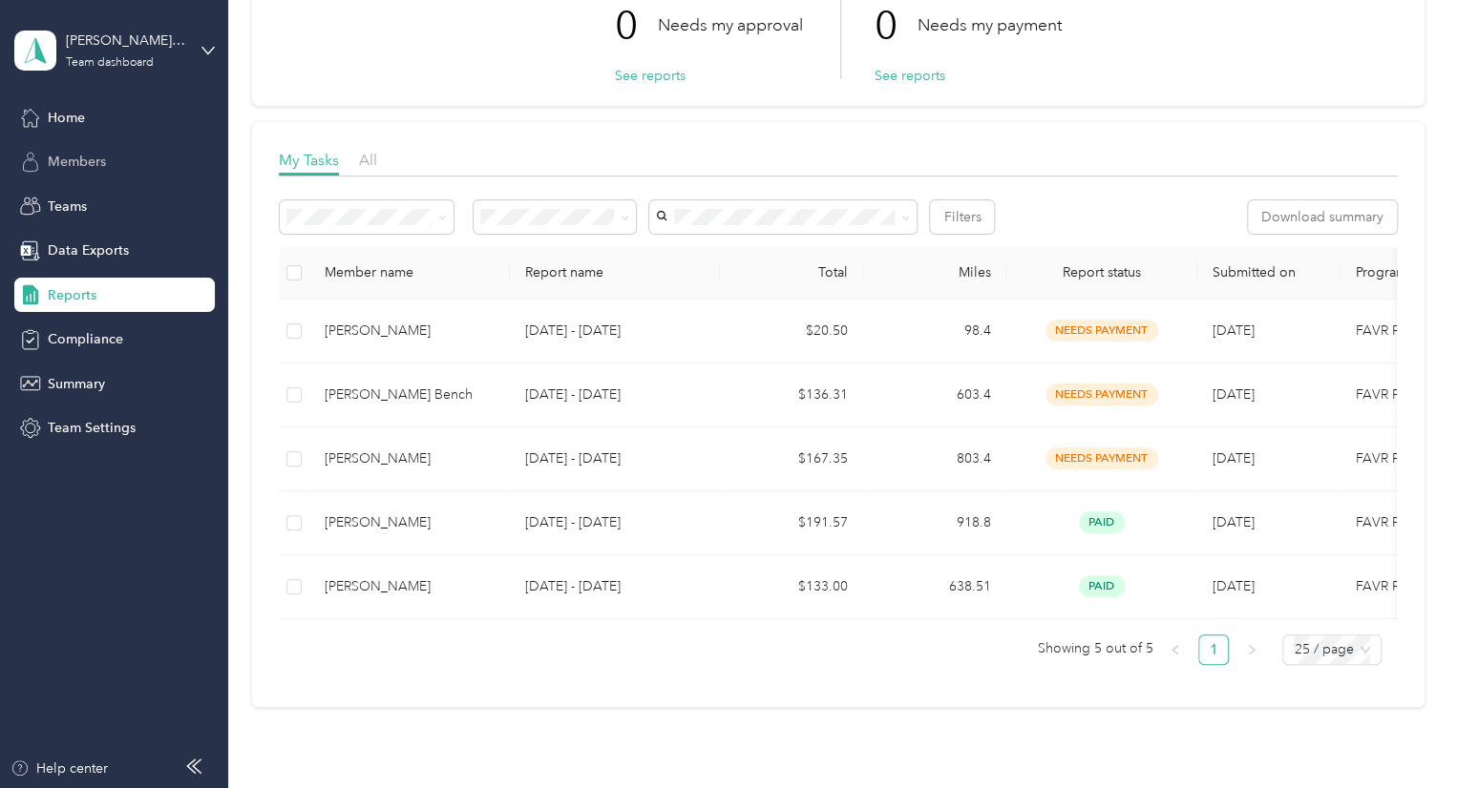
click at [95, 157] on span "Members" at bounding box center [77, 162] width 58 height 20
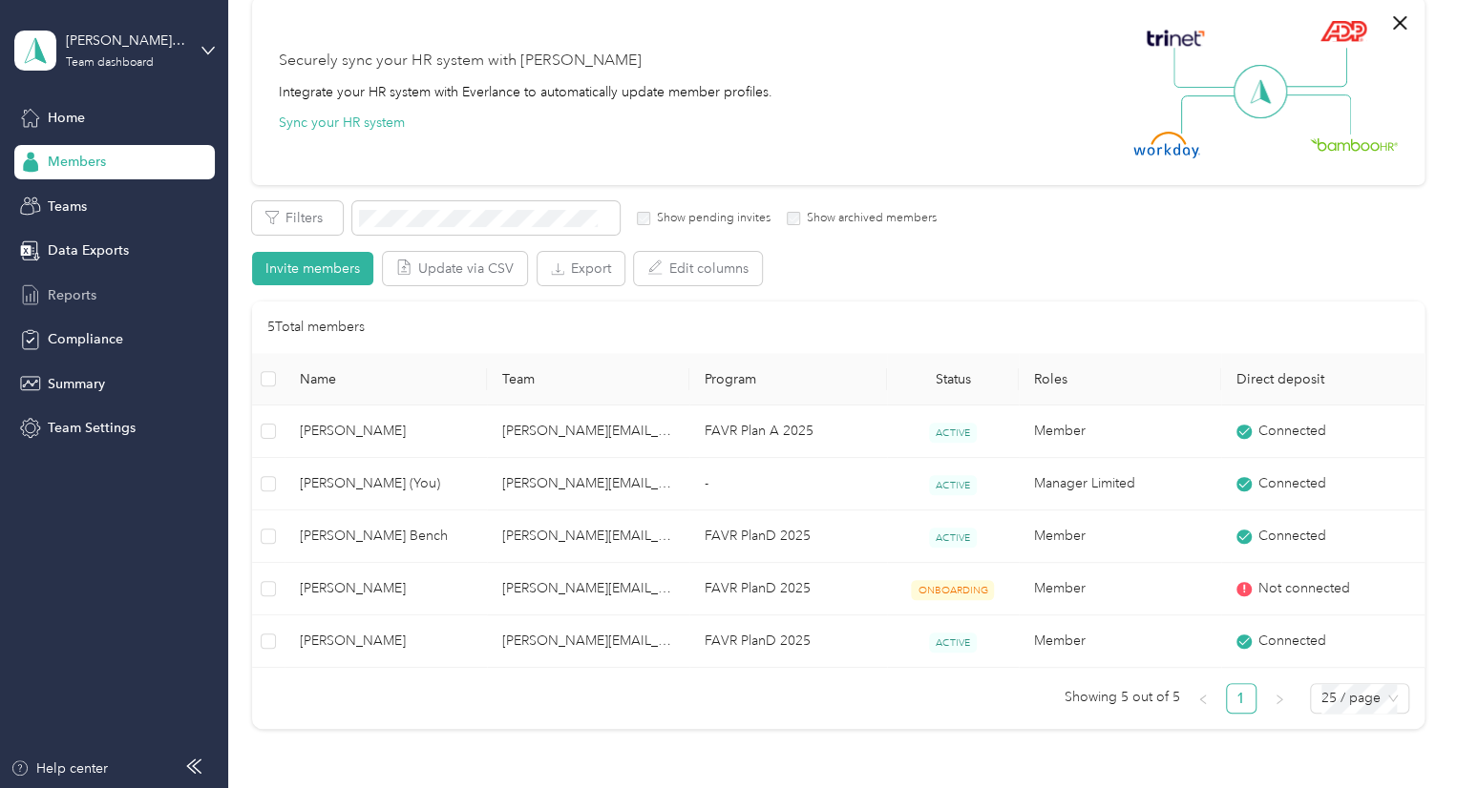
click at [65, 295] on span "Reports" at bounding box center [72, 295] width 49 height 20
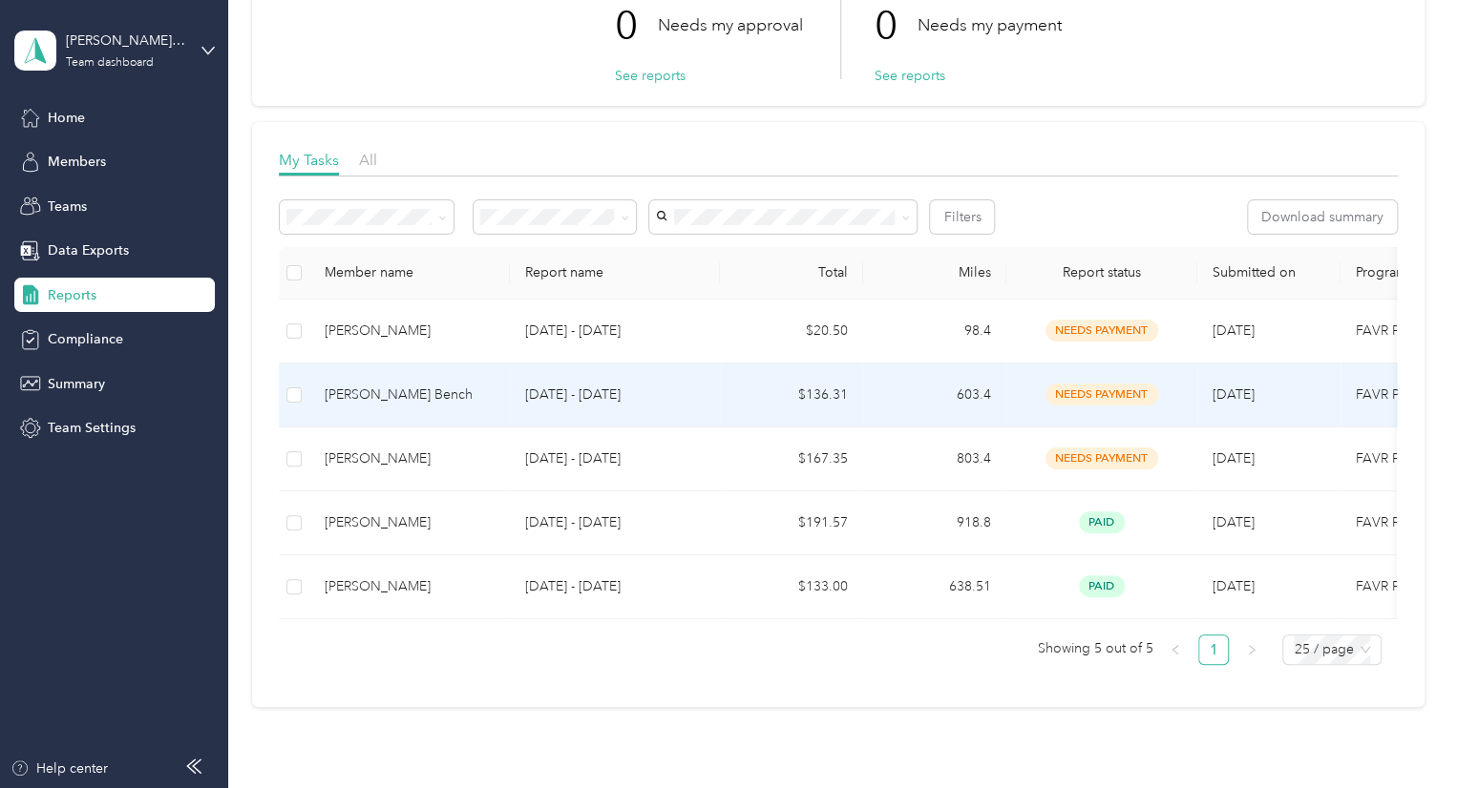
click at [371, 394] on div "[PERSON_NAME] Bench" at bounding box center [410, 395] width 170 height 21
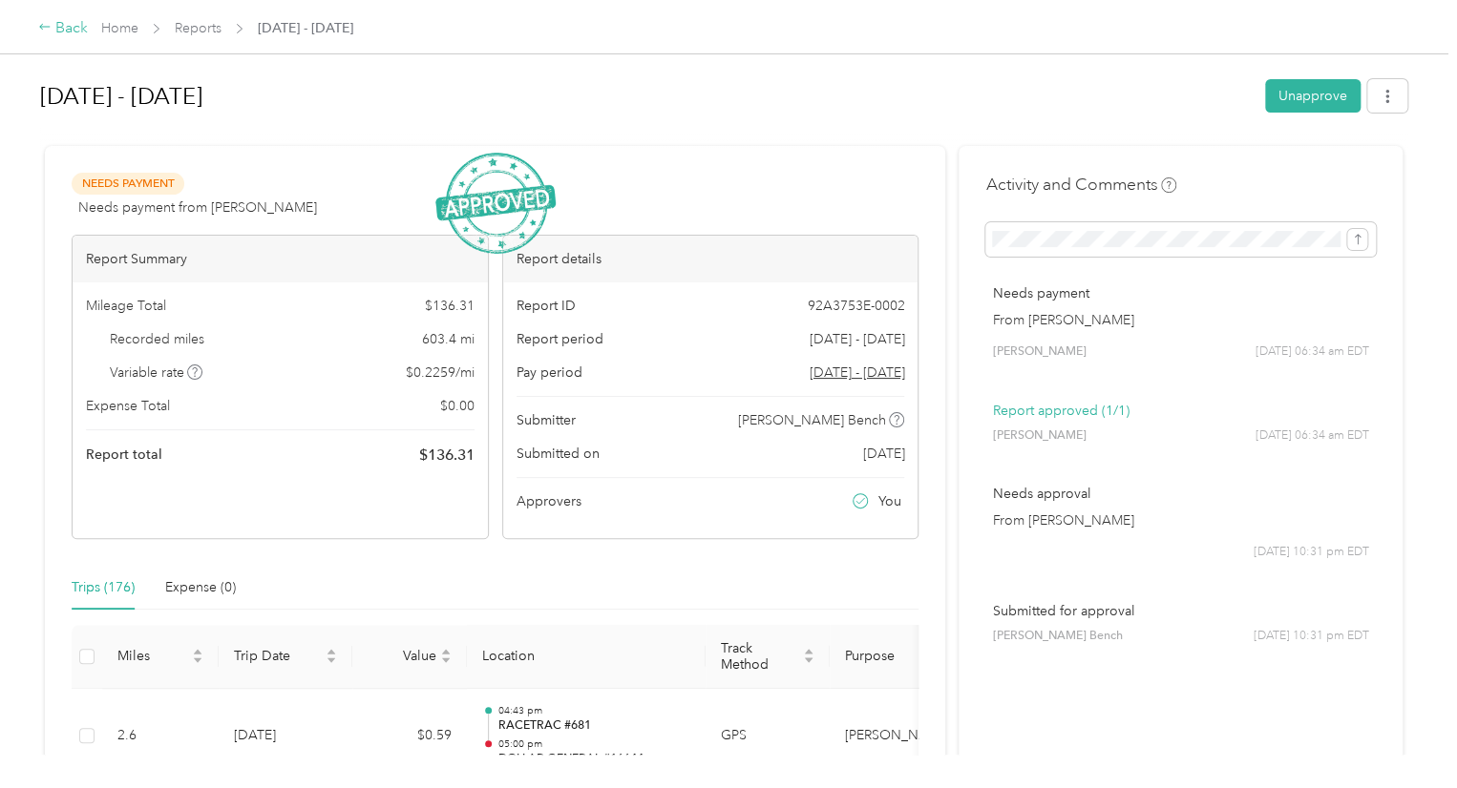
click at [65, 21] on div "Back" at bounding box center [63, 28] width 50 height 23
